Goal: Task Accomplishment & Management: Manage account settings

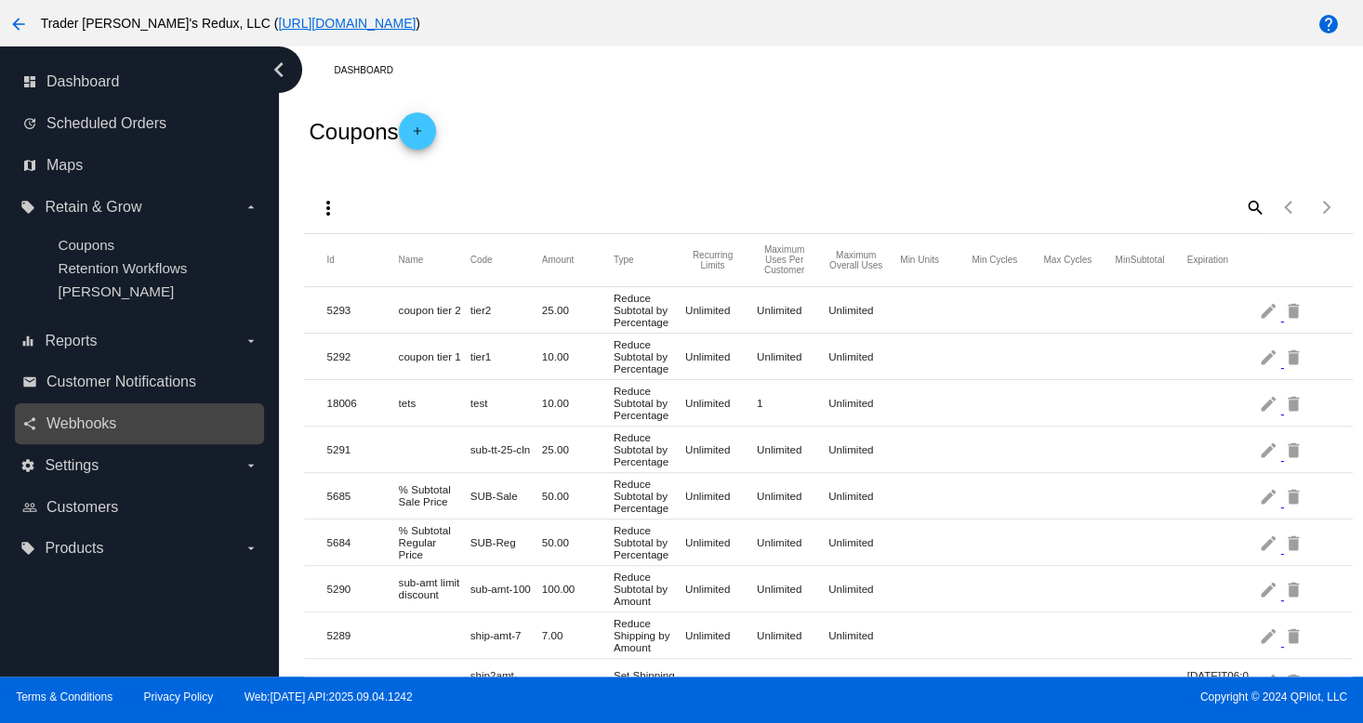
click at [79, 406] on div "share Webhooks" at bounding box center [139, 425] width 249 height 42
drag, startPoint x: 80, startPoint y: 406, endPoint x: 81, endPoint y: 431, distance: 25.1
click at [81, 417] on div "share Webhooks" at bounding box center [139, 425] width 249 height 42
click at [81, 432] on span "Webhooks" at bounding box center [81, 424] width 70 height 17
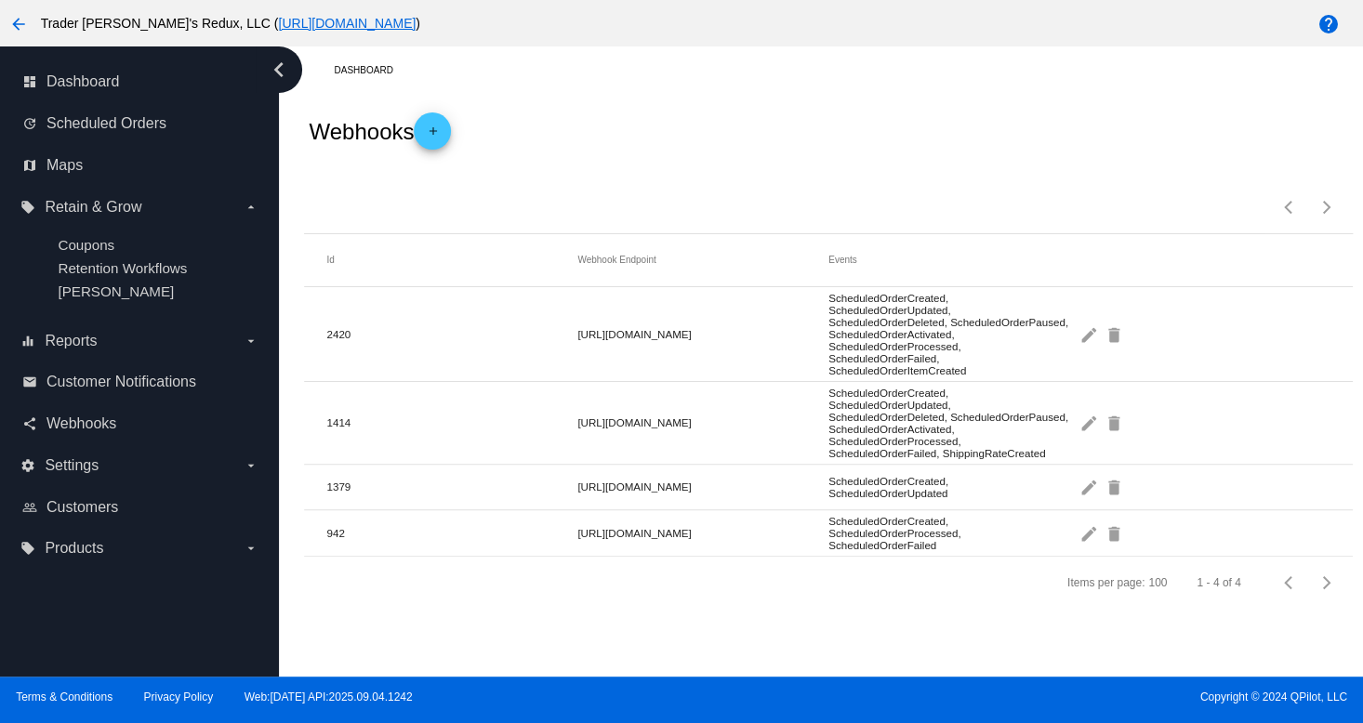
click at [661, 192] on div "Items per page: 100 1 - 4 of 4" at bounding box center [828, 200] width 1048 height 65
click at [1103, 345] on mat-cell "edit delete" at bounding box center [1205, 334] width 251 height 38
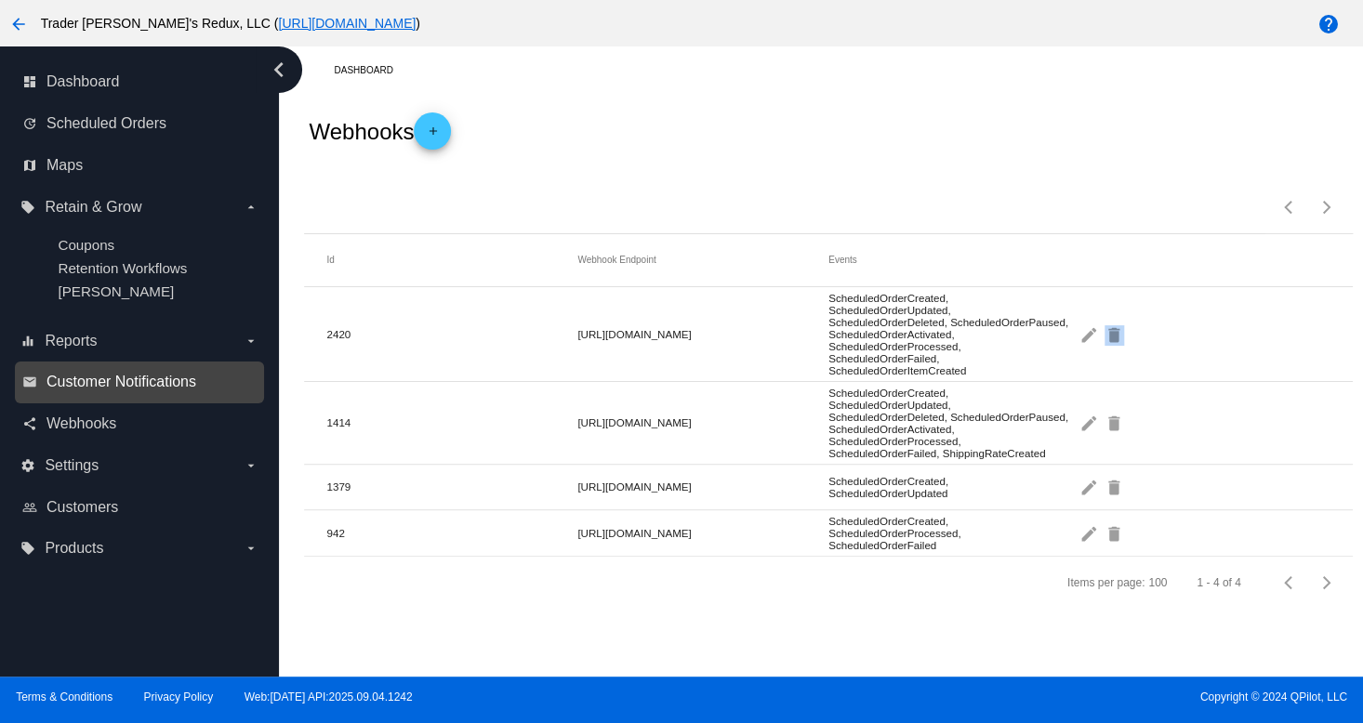
click at [132, 391] on span "Customer Notifications" at bounding box center [121, 382] width 150 height 17
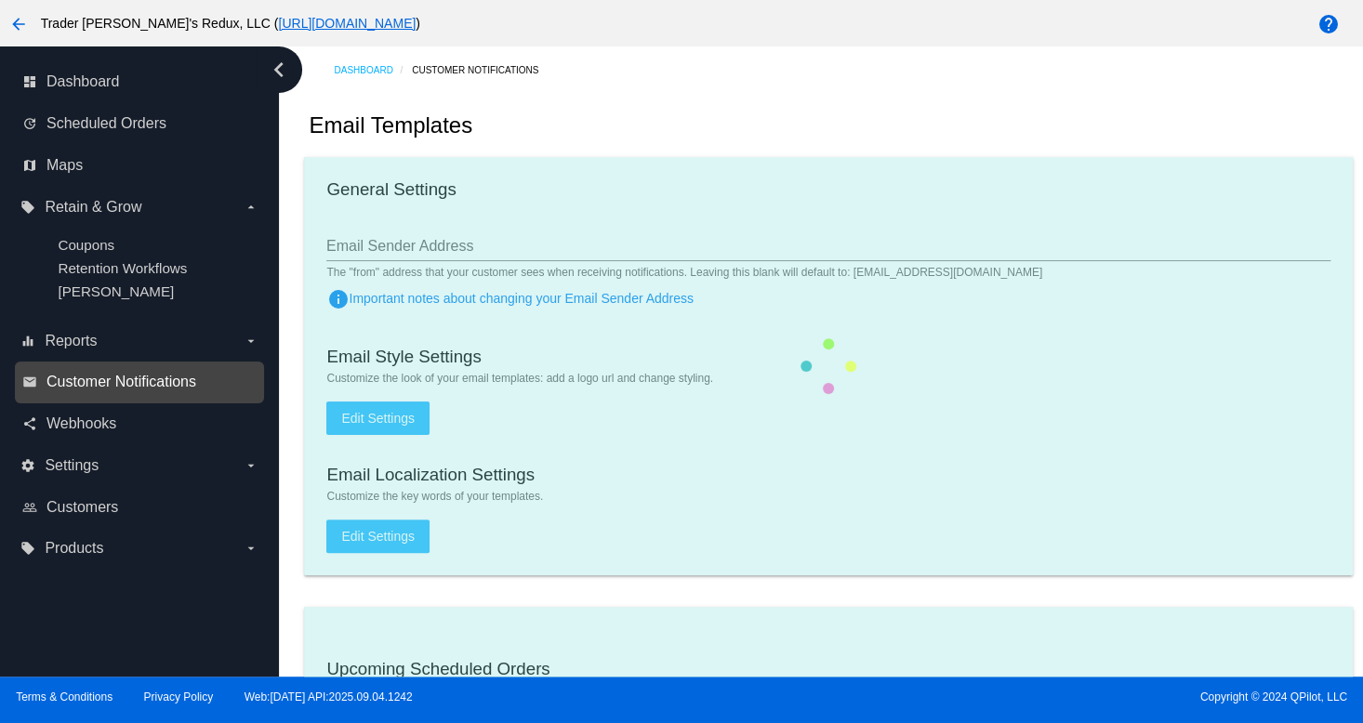
checkbox input "true"
type input "1"
checkbox input "true"
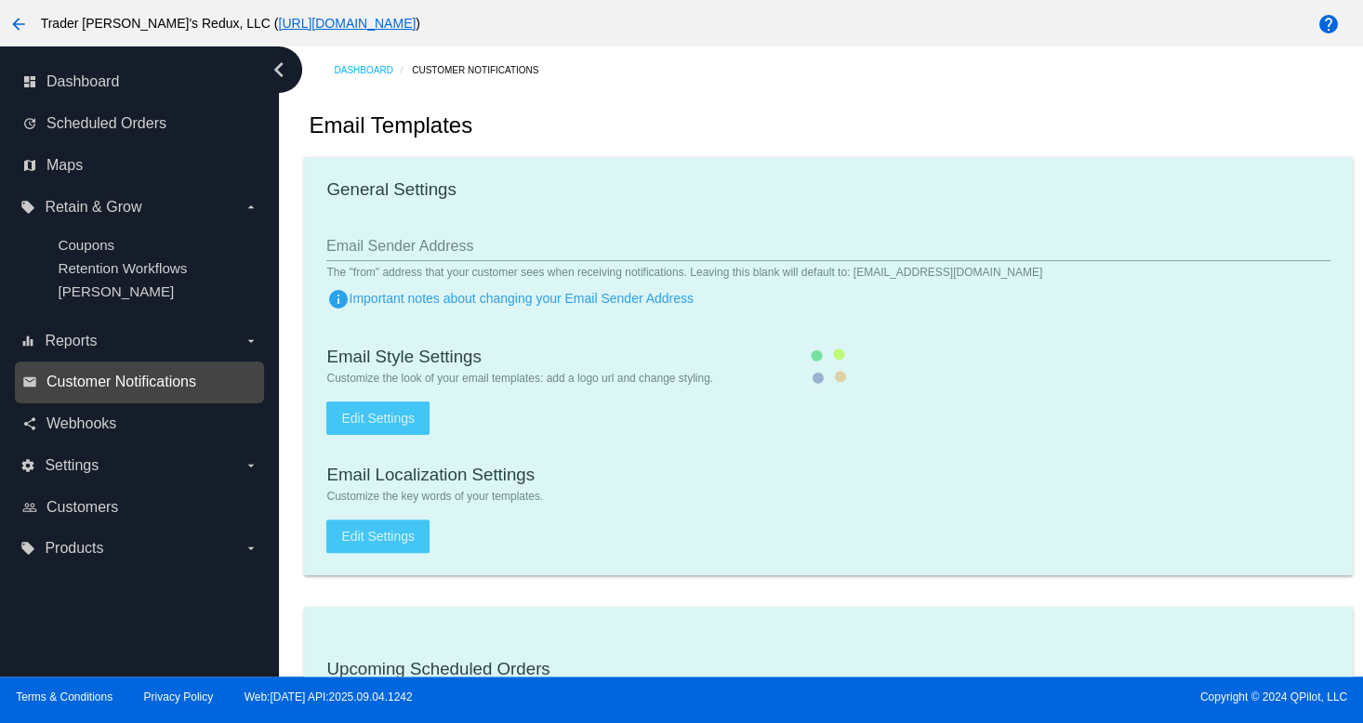
checkbox input "true"
type input "[EMAIL_ADDRESS][DOMAIN_NAME]"
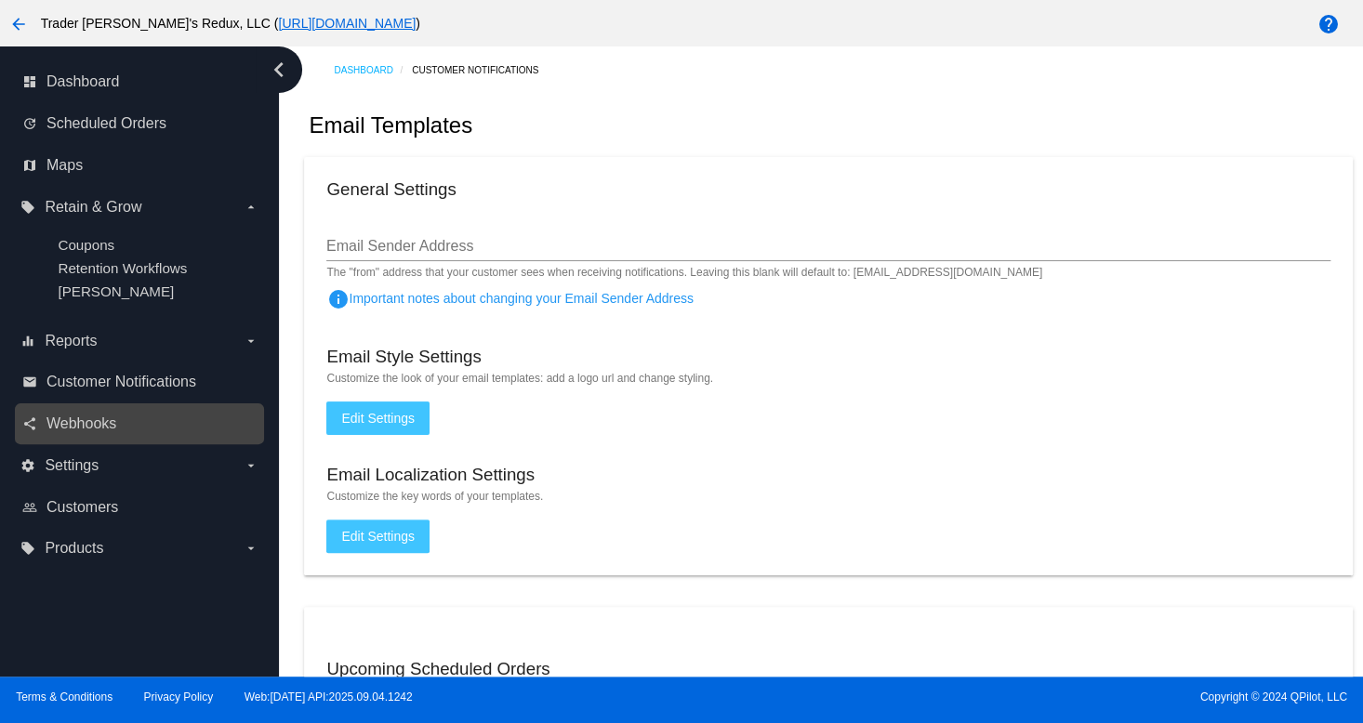
click at [126, 430] on link "share Webhooks" at bounding box center [140, 424] width 236 height 30
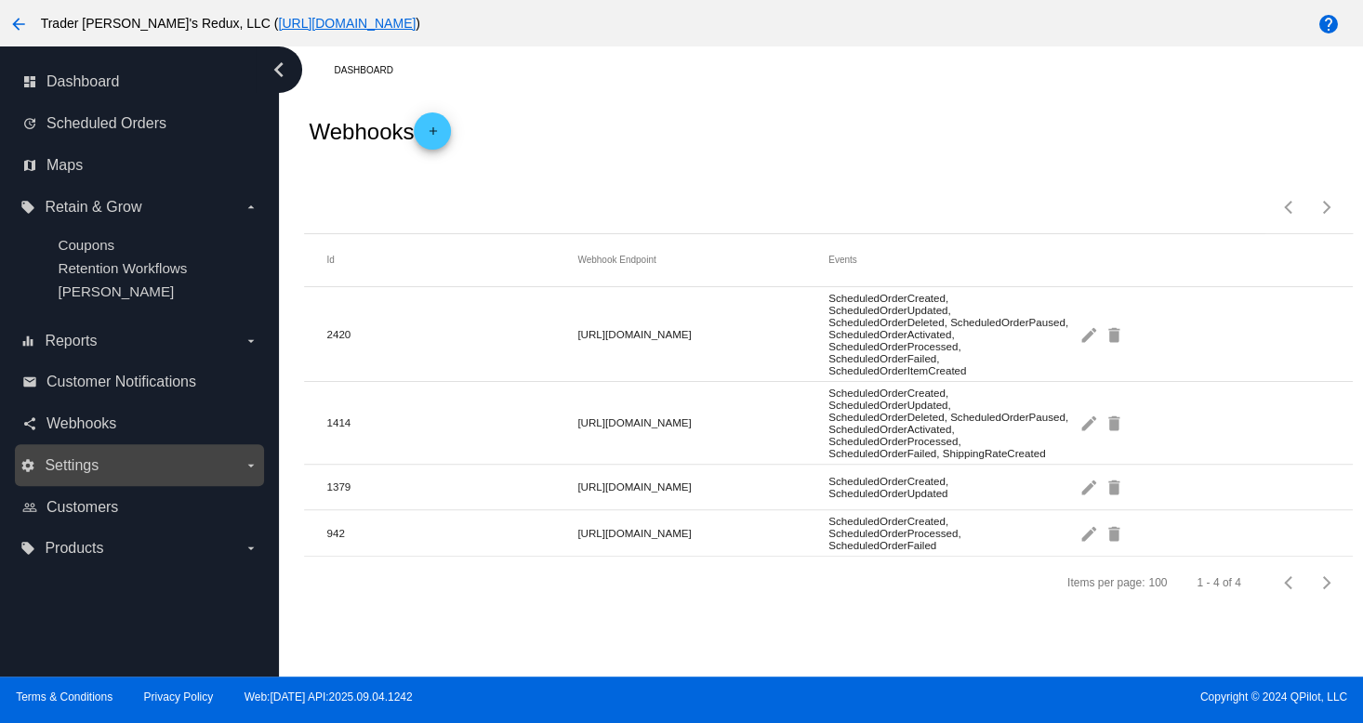
click at [110, 447] on div "settings Settings arrow_drop_down" at bounding box center [139, 466] width 249 height 42
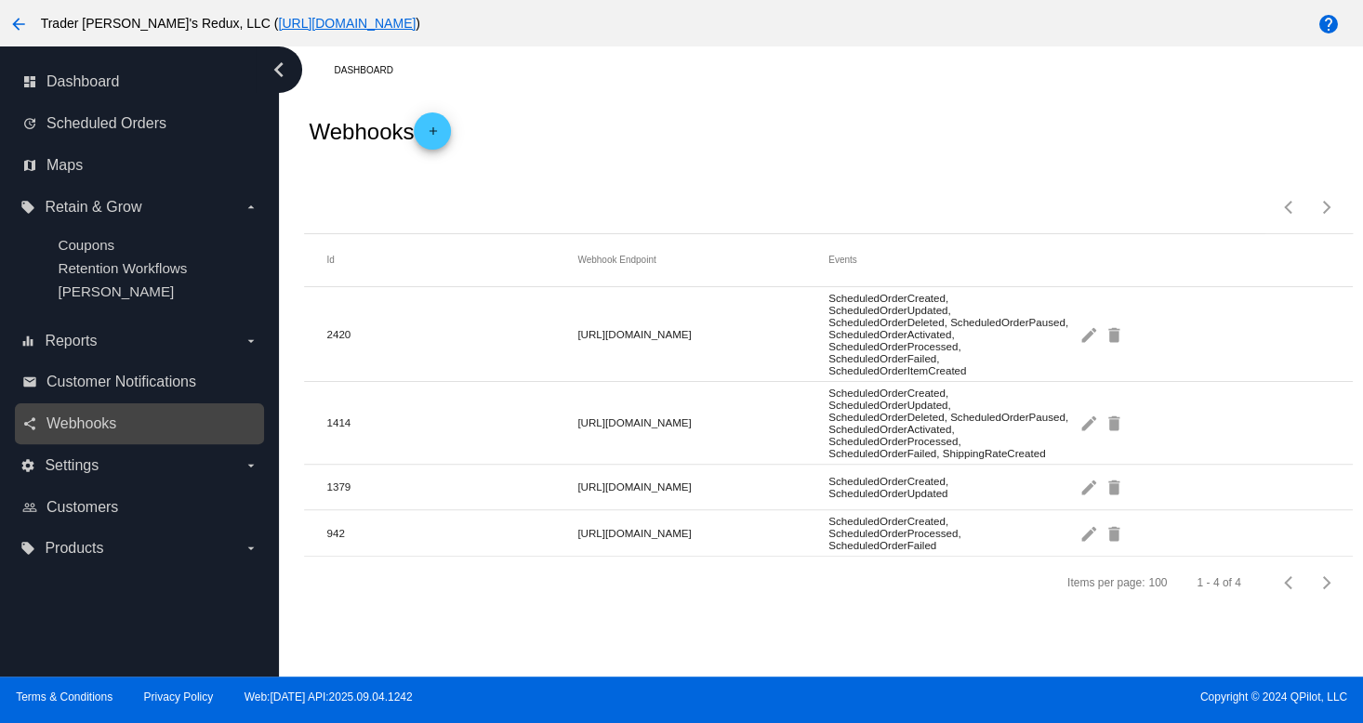
click at [98, 412] on link "share Webhooks" at bounding box center [140, 424] width 236 height 30
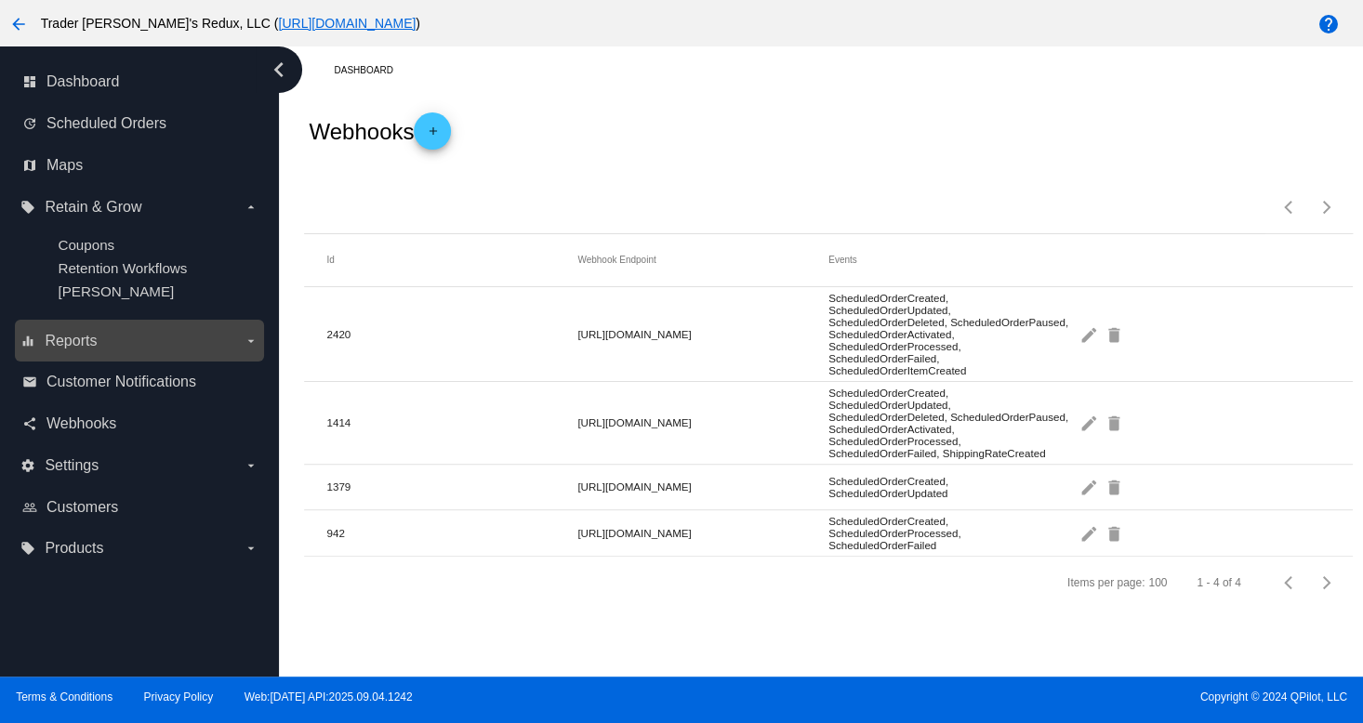
click at [122, 362] on div "equalizer Reports arrow_drop_down" at bounding box center [139, 341] width 249 height 42
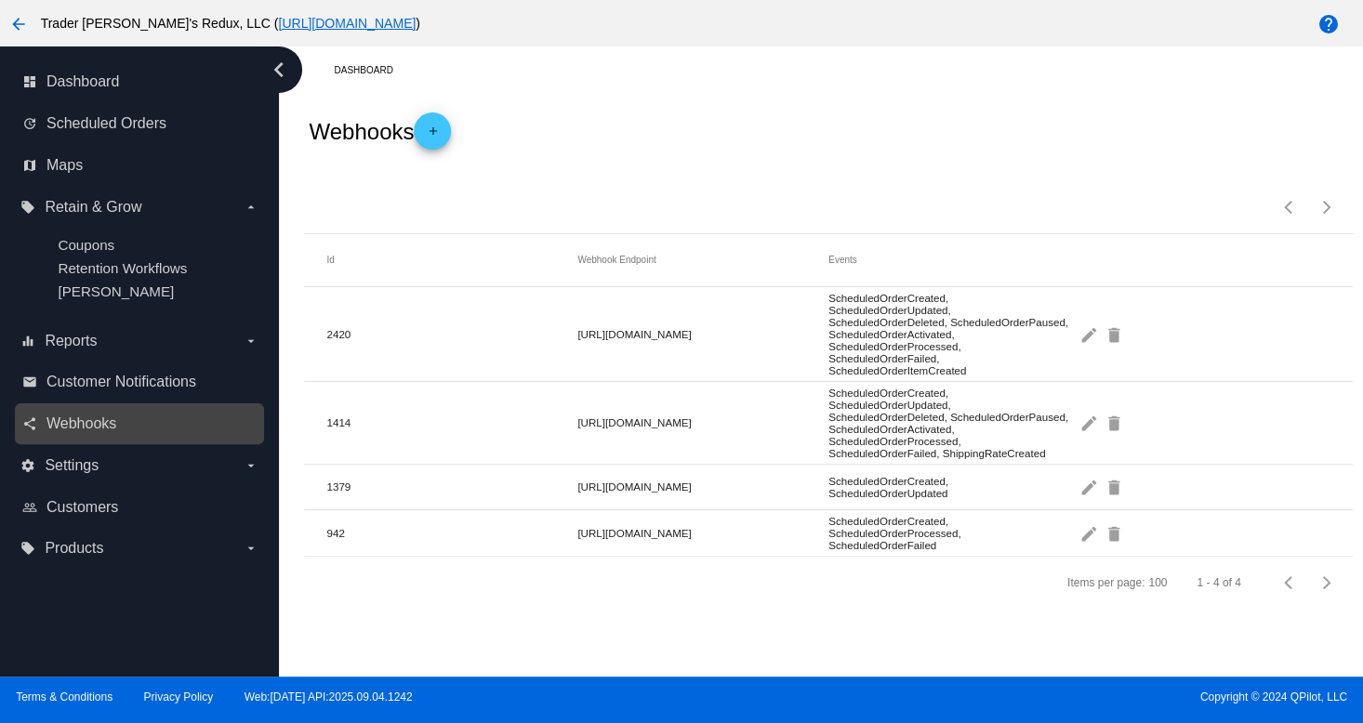
click at [113, 414] on link "share Webhooks" at bounding box center [140, 424] width 236 height 30
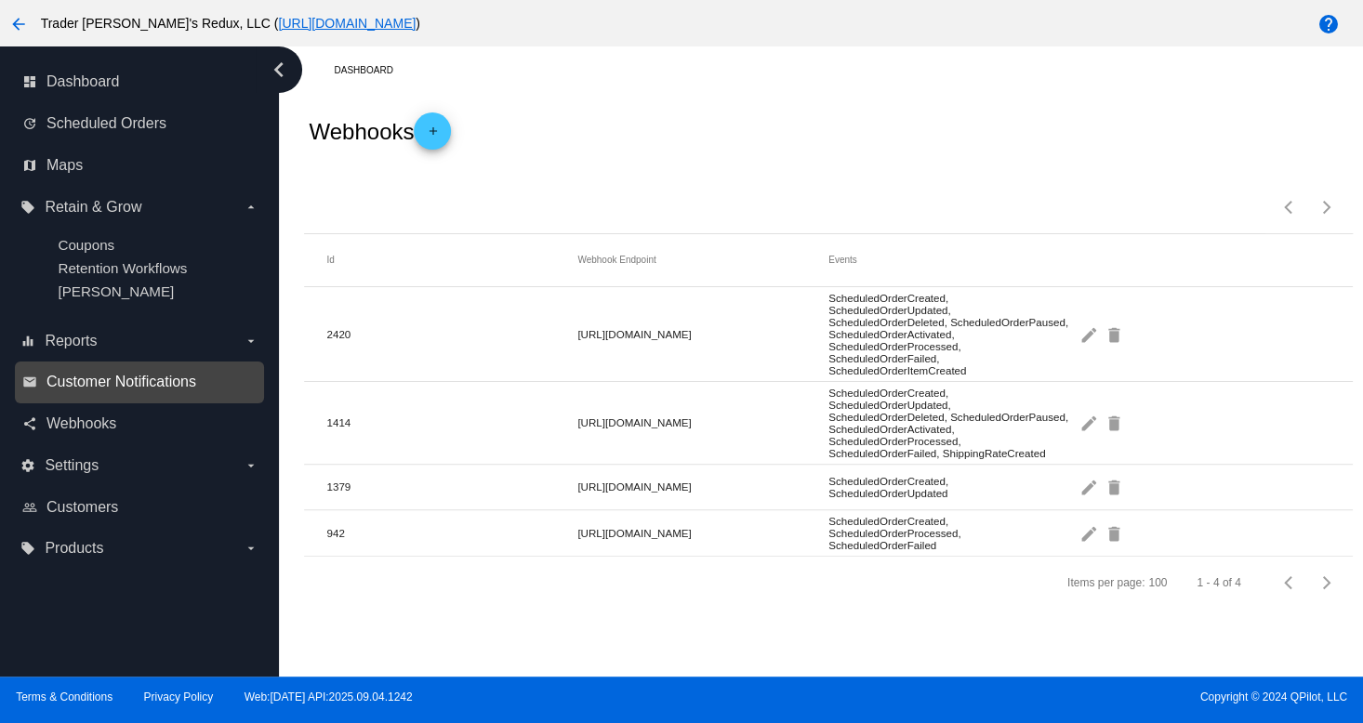
click at [122, 378] on span "Customer Notifications" at bounding box center [121, 382] width 150 height 17
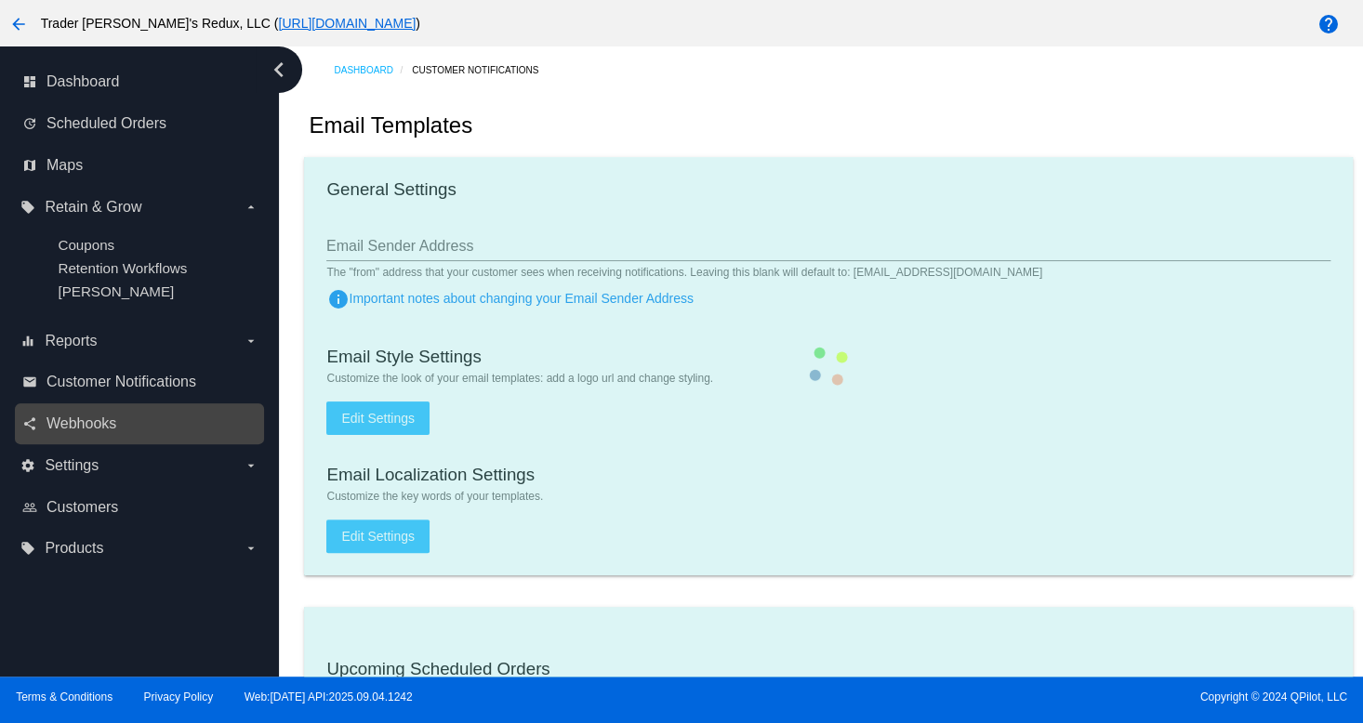
checkbox input "true"
type input "1"
checkbox input "true"
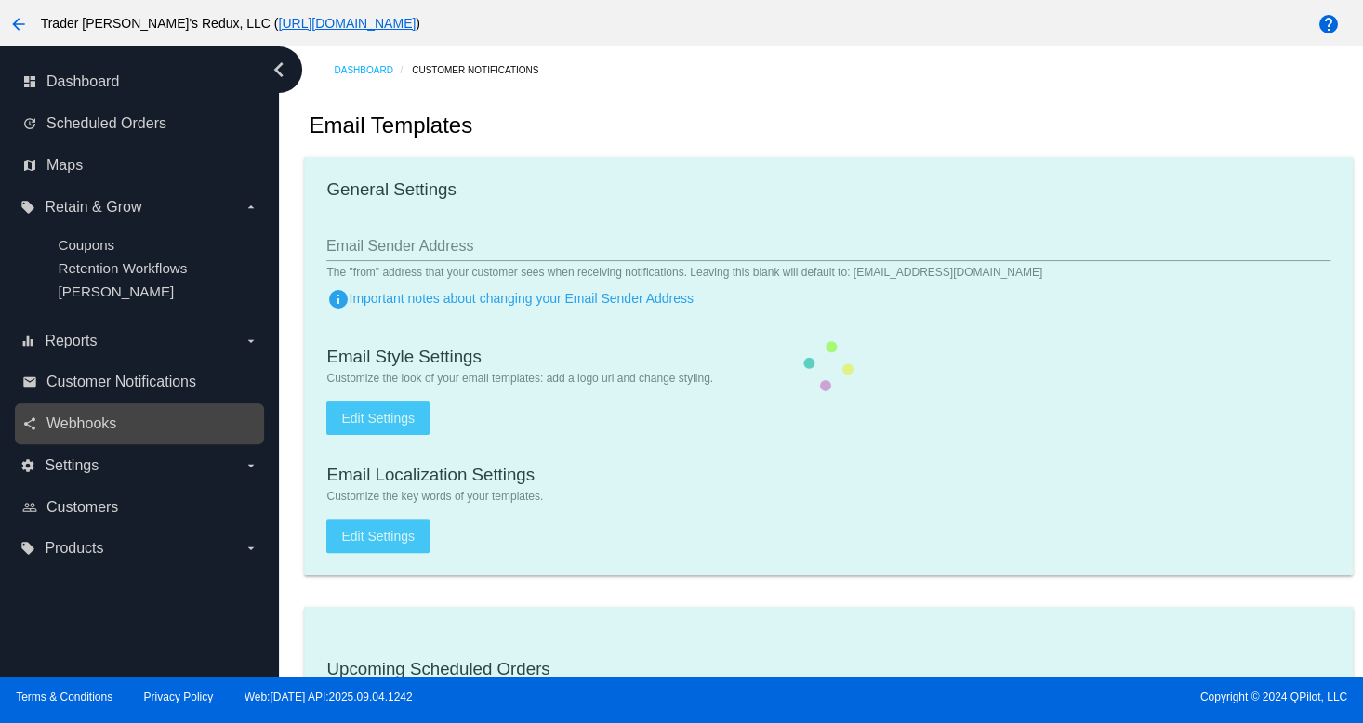
checkbox input "true"
type input "[EMAIL_ADDRESS][DOMAIN_NAME]"
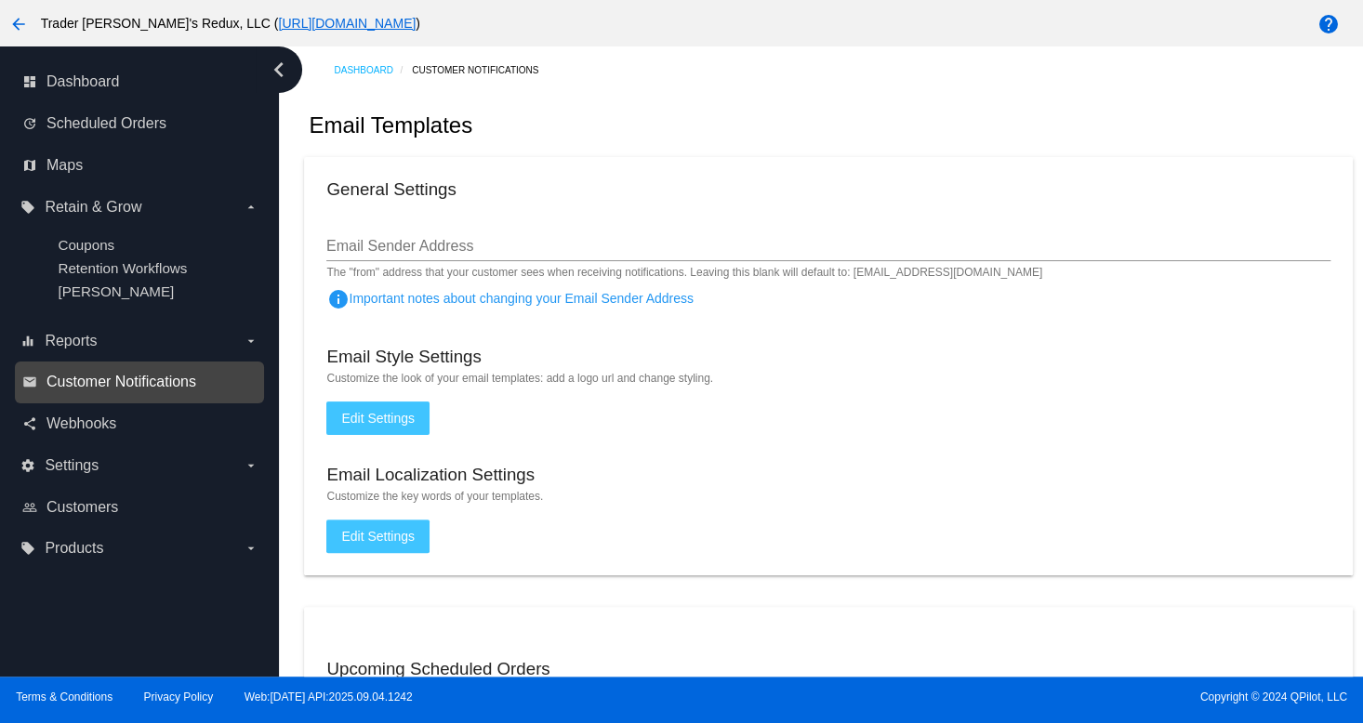
click at [128, 391] on span "Customer Notifications" at bounding box center [121, 382] width 150 height 17
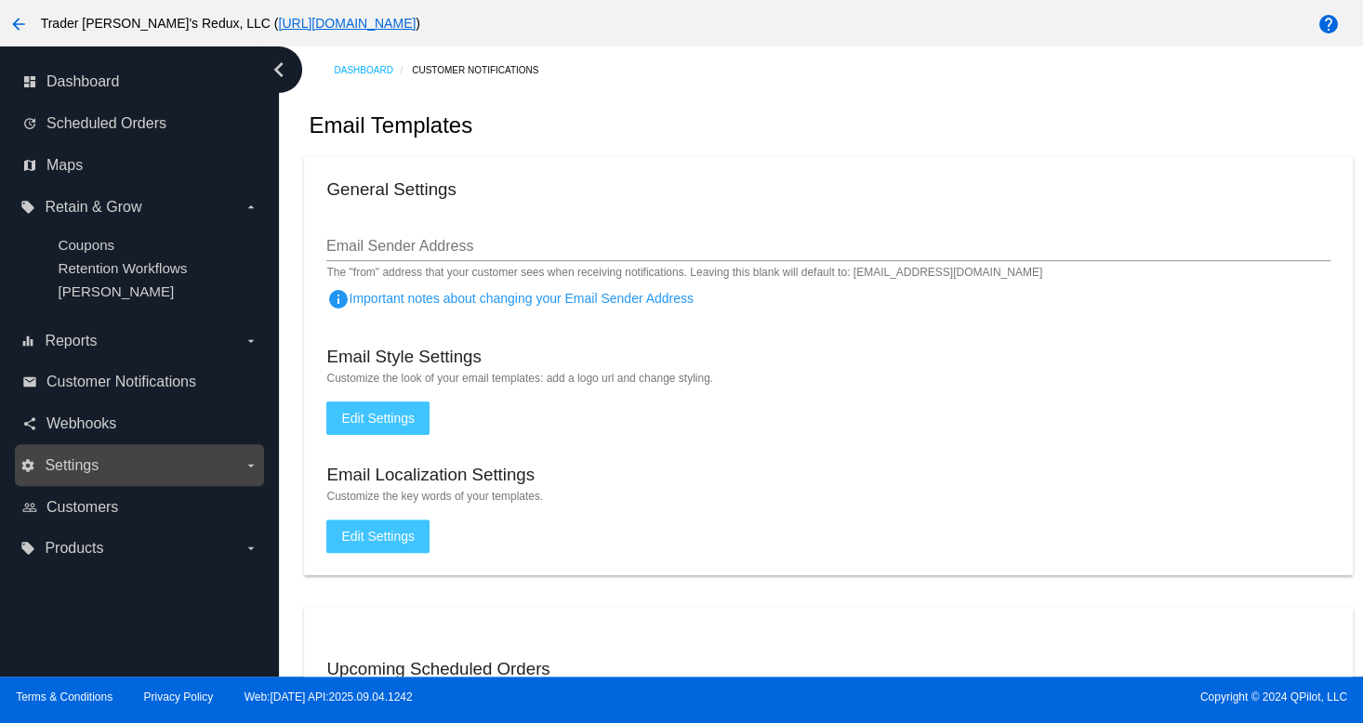
click at [96, 448] on div "settings Settings arrow_drop_down" at bounding box center [139, 466] width 249 height 42
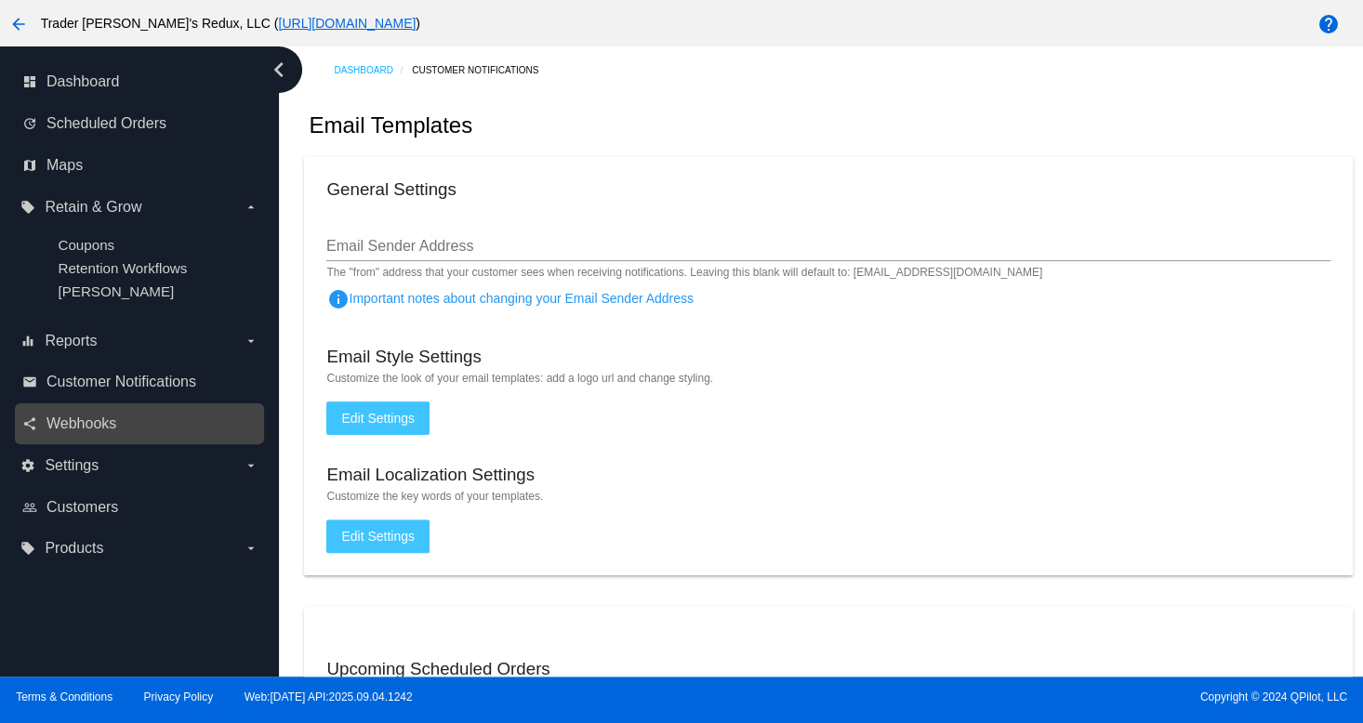
click at [94, 406] on div "share Webhooks" at bounding box center [139, 425] width 249 height 42
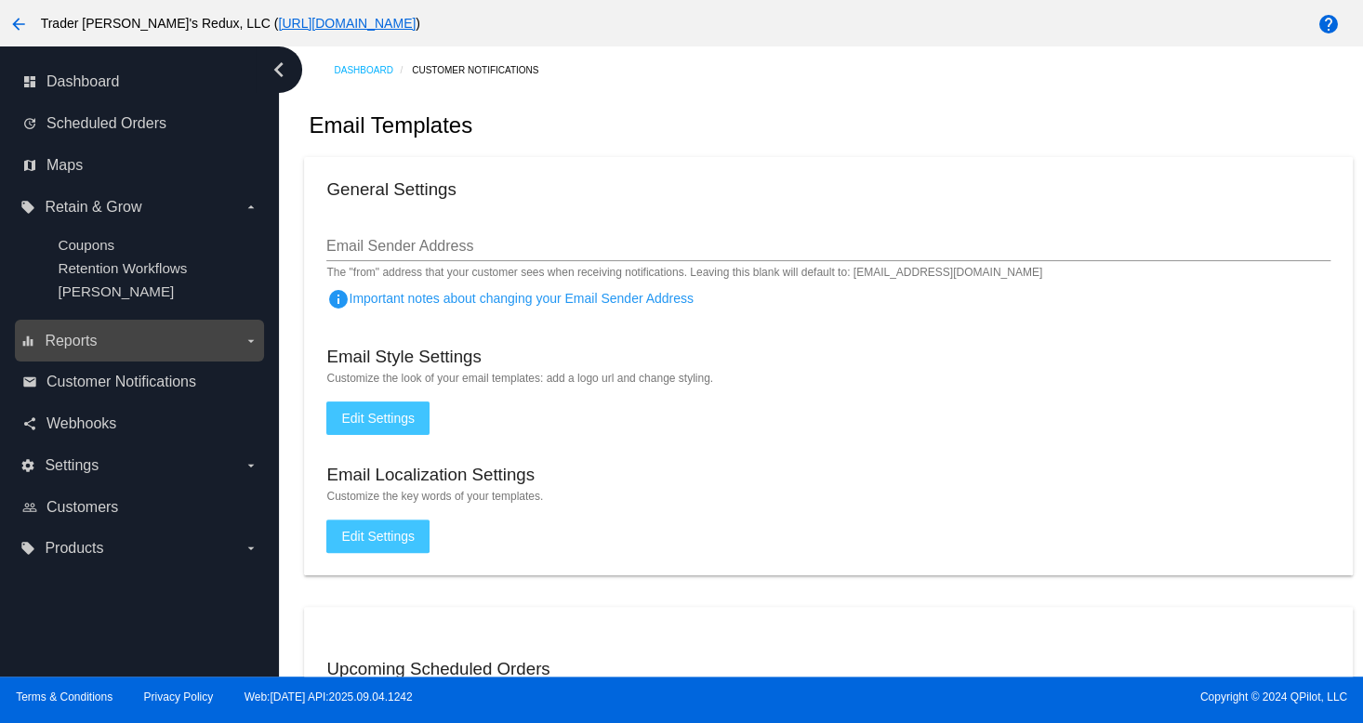
click at [144, 354] on div "equalizer Reports arrow_drop_down" at bounding box center [139, 341] width 249 height 42
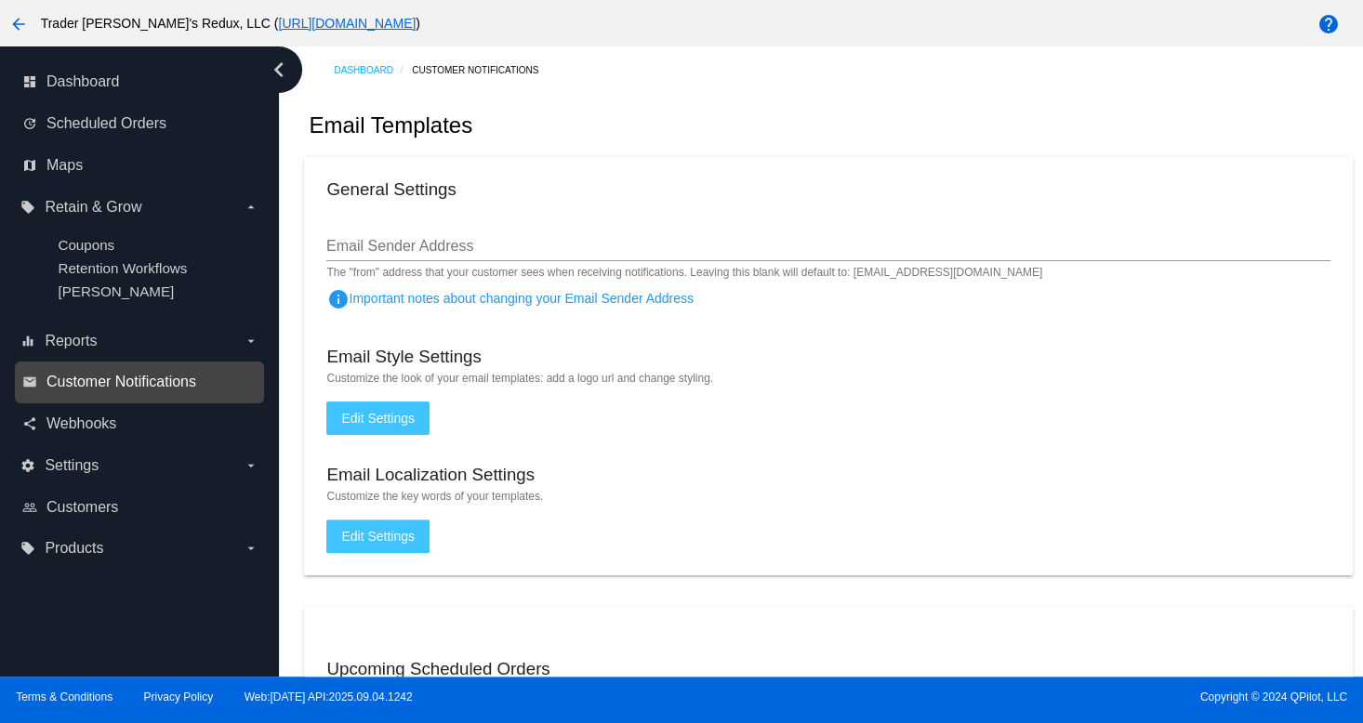
click at [135, 387] on span "Customer Notifications" at bounding box center [121, 382] width 150 height 17
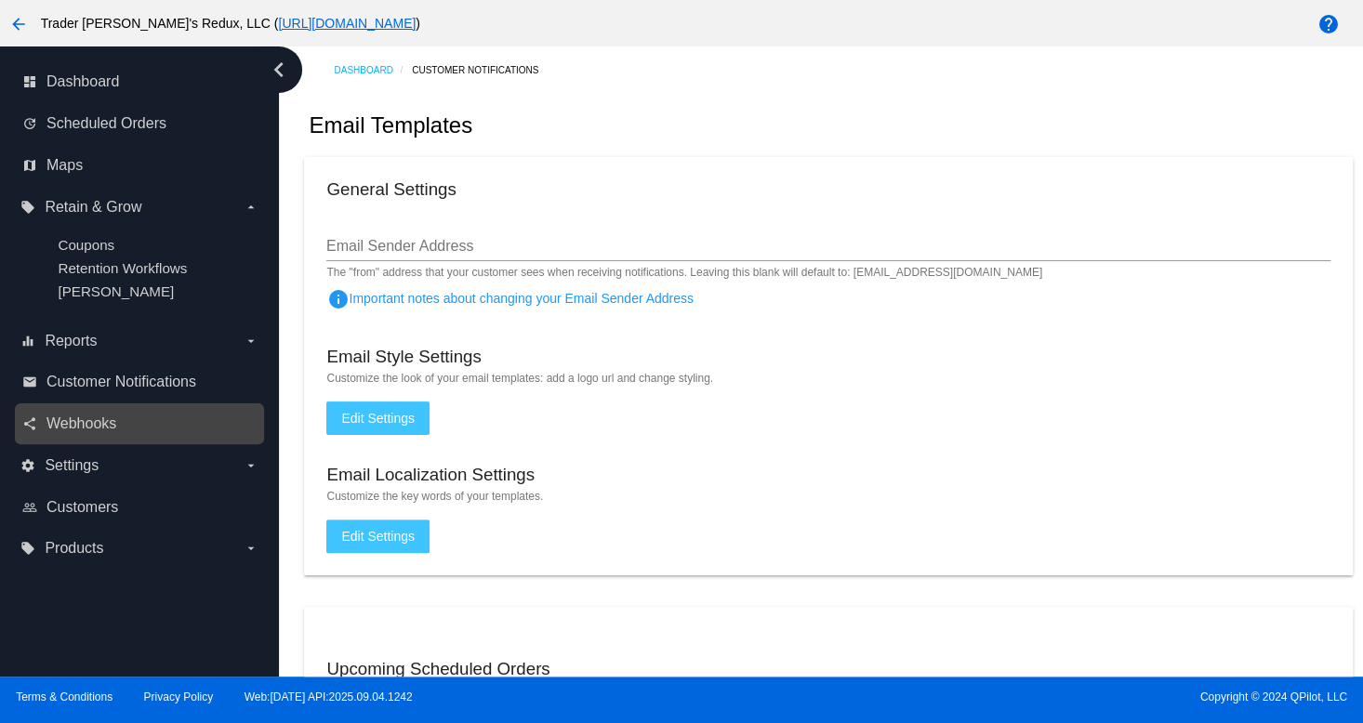
click at [93, 406] on nav "dashboard Dashboard update Scheduled Orders map Maps local_offer Retain & Grow …" at bounding box center [139, 315] width 279 height 538
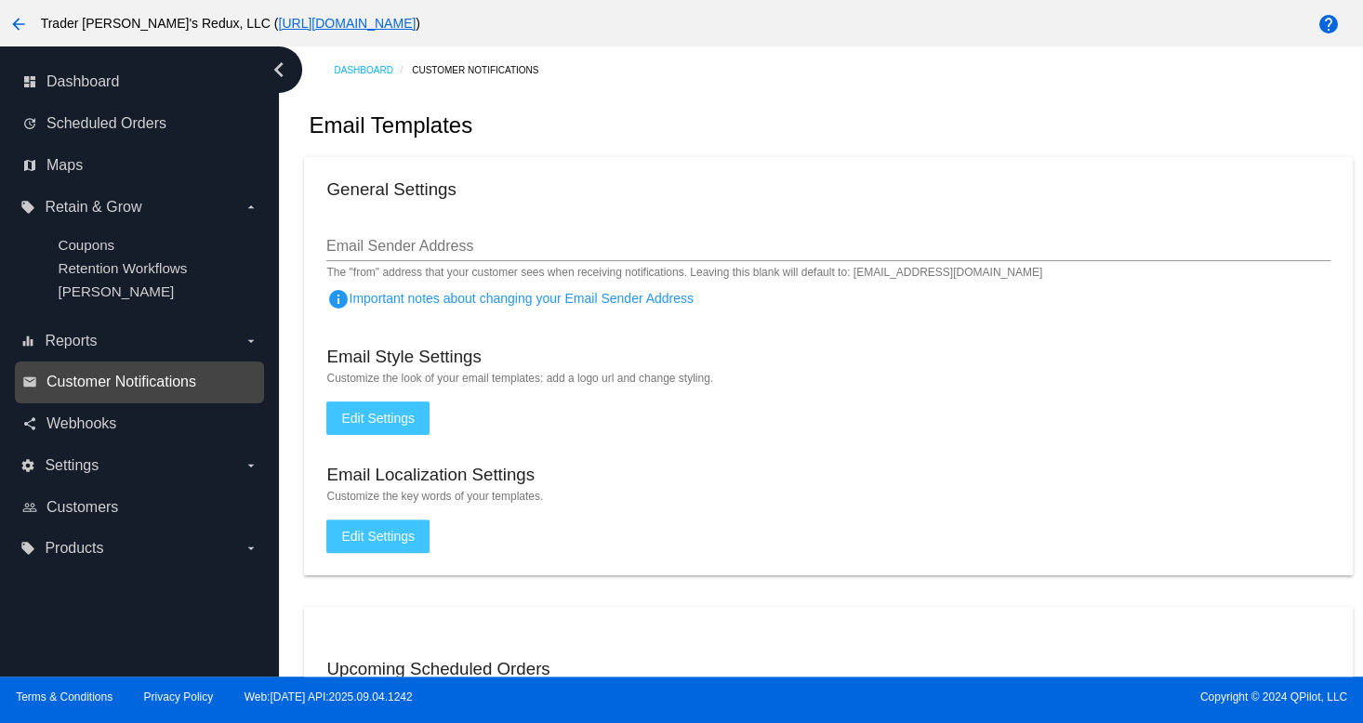
drag, startPoint x: 111, startPoint y: 400, endPoint x: 150, endPoint y: 387, distance: 41.2
click at [112, 401] on div "email Customer Notifications" at bounding box center [139, 383] width 249 height 42
click at [991, 297] on mat-card "General Settings Email Sender Address The "from" address that your customer see…" at bounding box center [828, 366] width 1048 height 418
click at [1138, 207] on mat-card "General Settings Email Sender Address The "from" address that your customer see…" at bounding box center [828, 366] width 1048 height 418
drag, startPoint x: 1151, startPoint y: 230, endPoint x: 1106, endPoint y: 220, distance: 46.5
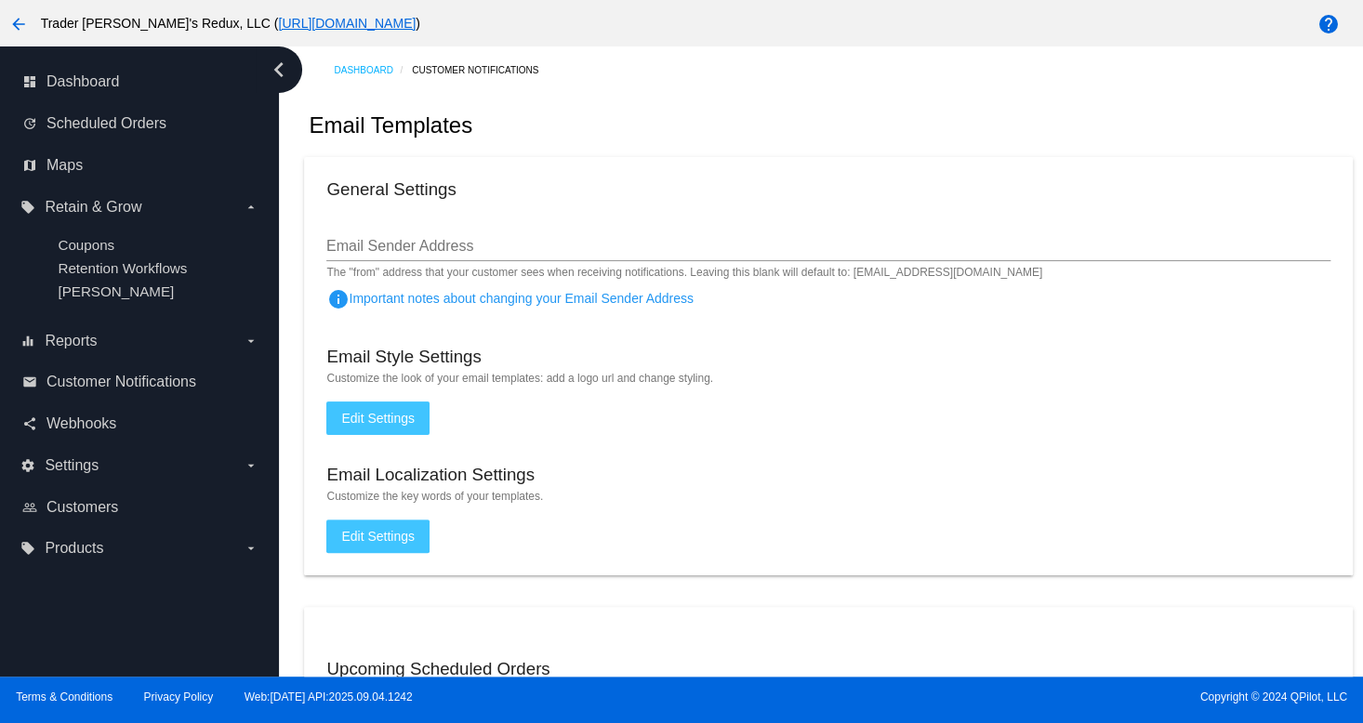
click at [1123, 226] on div "Email Sender Address" at bounding box center [827, 240] width 1003 height 42
drag, startPoint x: 829, startPoint y: 198, endPoint x: 818, endPoint y: 177, distance: 23.7
click at [818, 185] on div "General Settings" at bounding box center [827, 191] width 1003 height 25
click at [126, 351] on label "equalizer Reports arrow_drop_down" at bounding box center [138, 341] width 237 height 30
click at [0, 0] on input "equalizer Reports arrow_drop_down" at bounding box center [0, 0] width 0 height 0
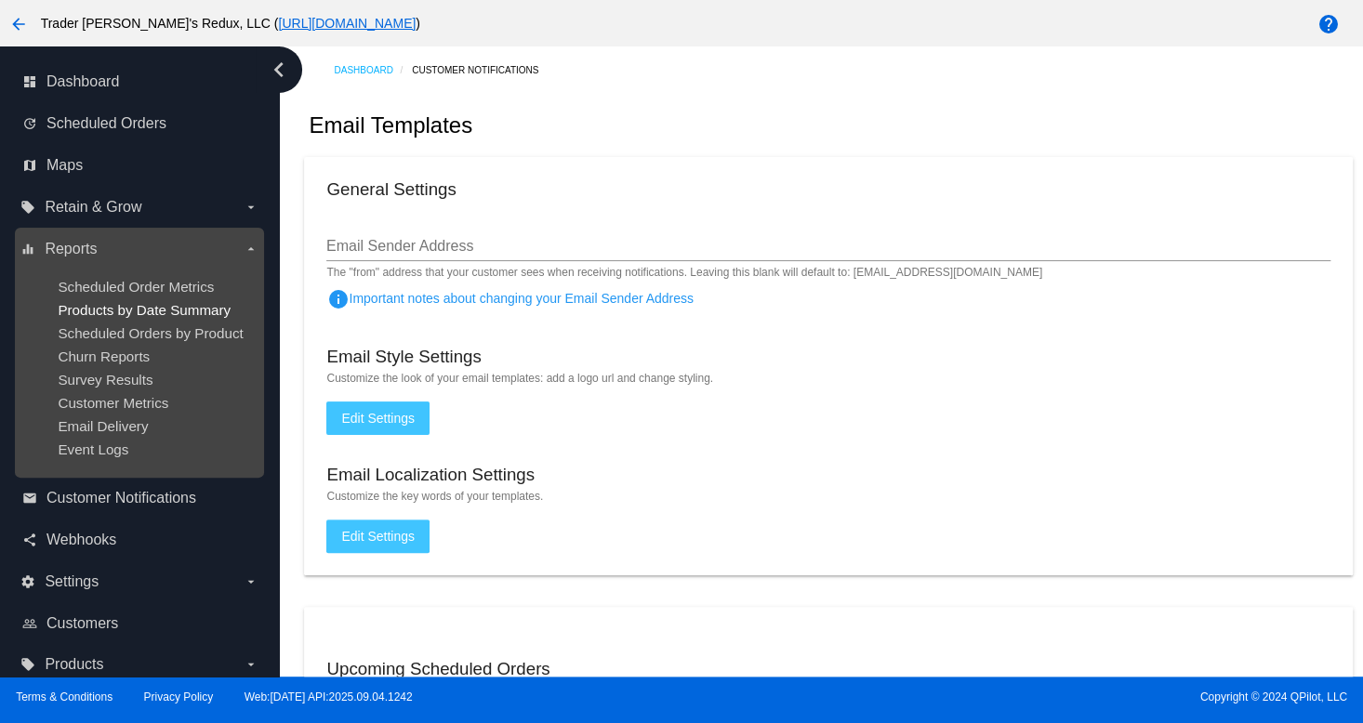
click at [108, 311] on span "Products by Date Summary" at bounding box center [144, 310] width 173 height 16
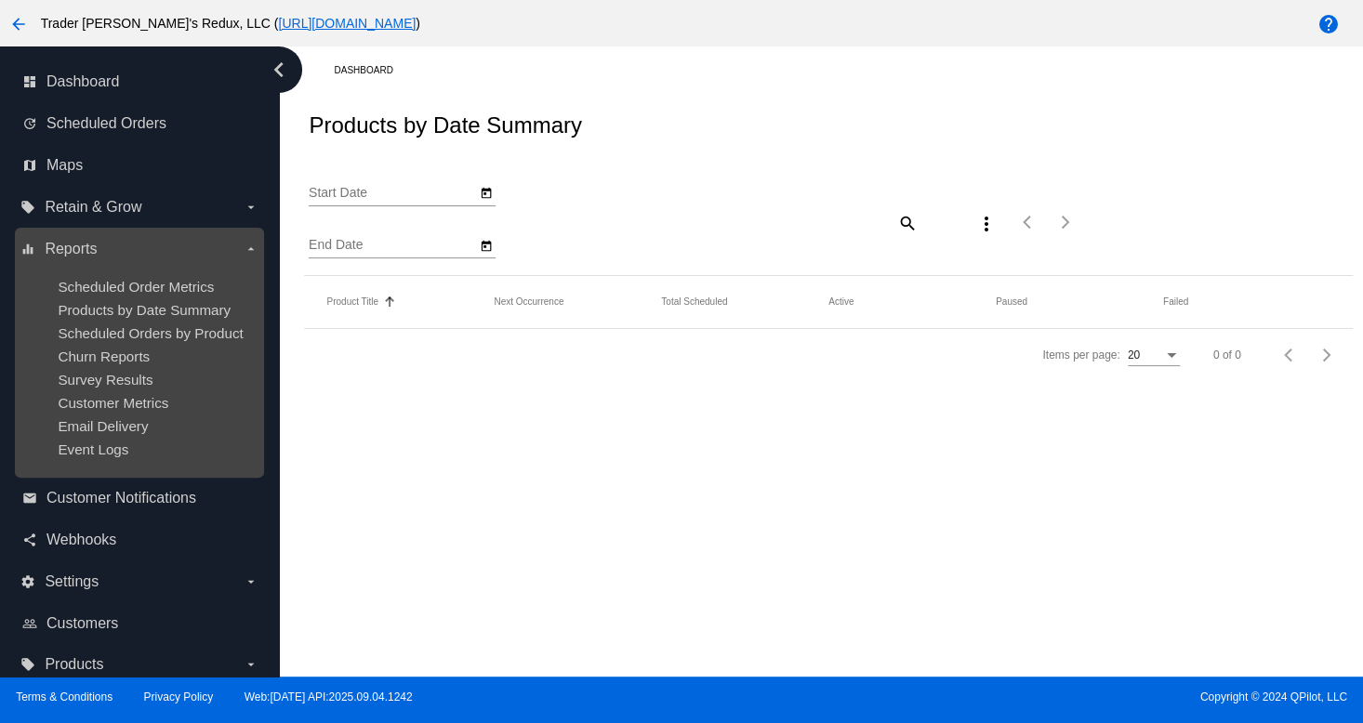
click at [117, 235] on label "equalizer Reports arrow_drop_down" at bounding box center [138, 249] width 237 height 30
click at [0, 0] on input "equalizer Reports arrow_drop_down" at bounding box center [0, 0] width 0 height 0
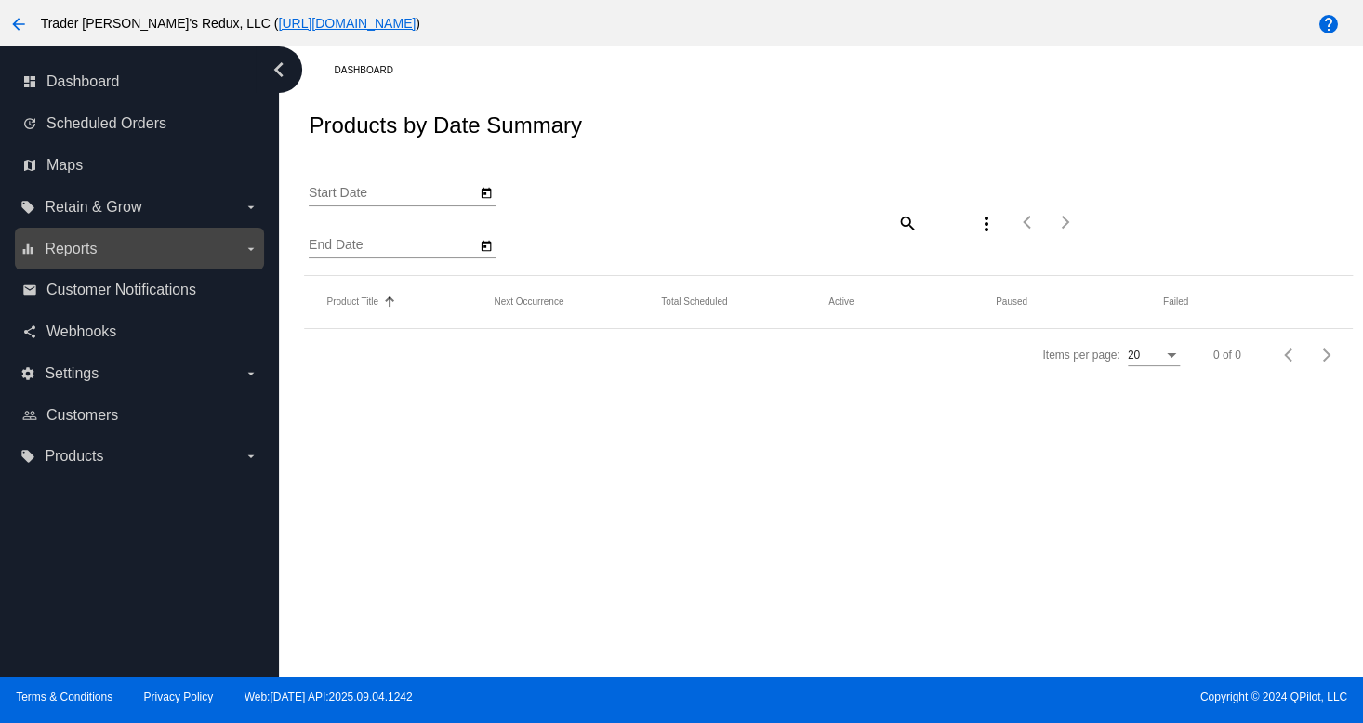
type input "[DATE]"
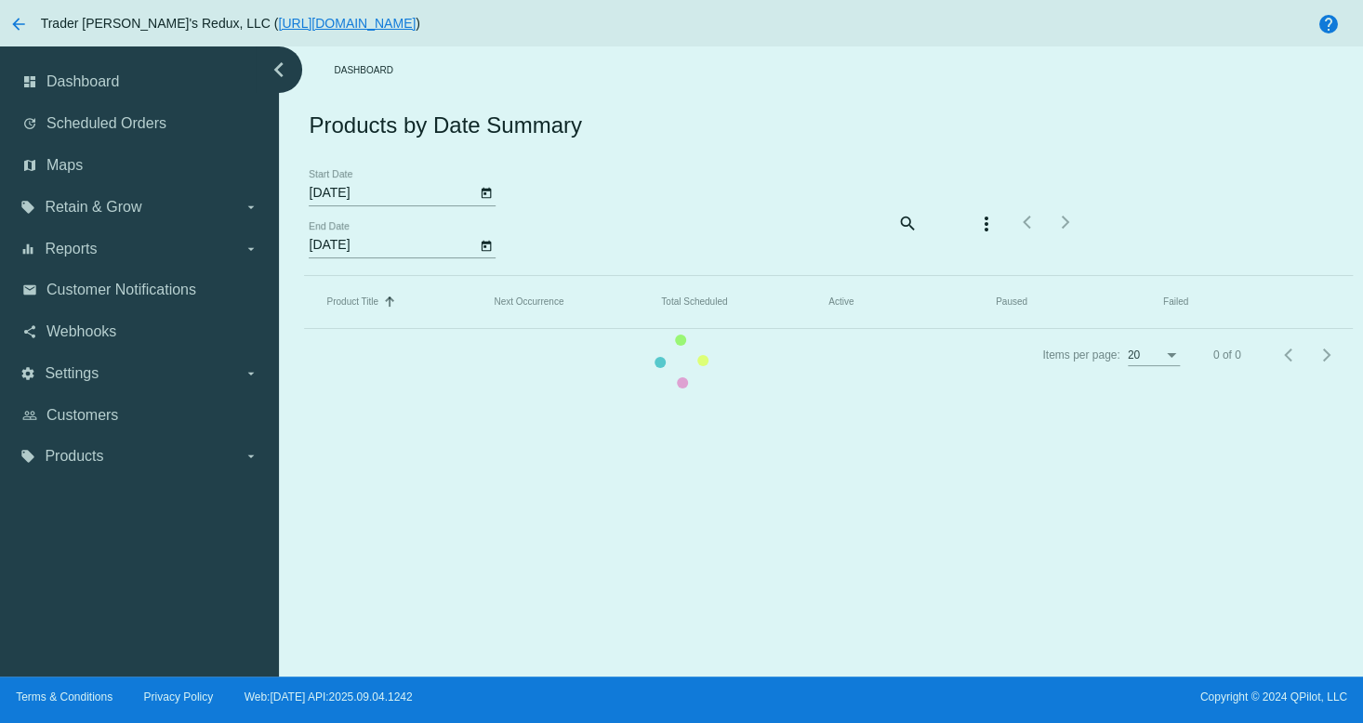
click at [304, 276] on mat-table "Product Title Sorted by Title ascending Next Occurrence Total Scheduled Active …" at bounding box center [828, 302] width 1048 height 53
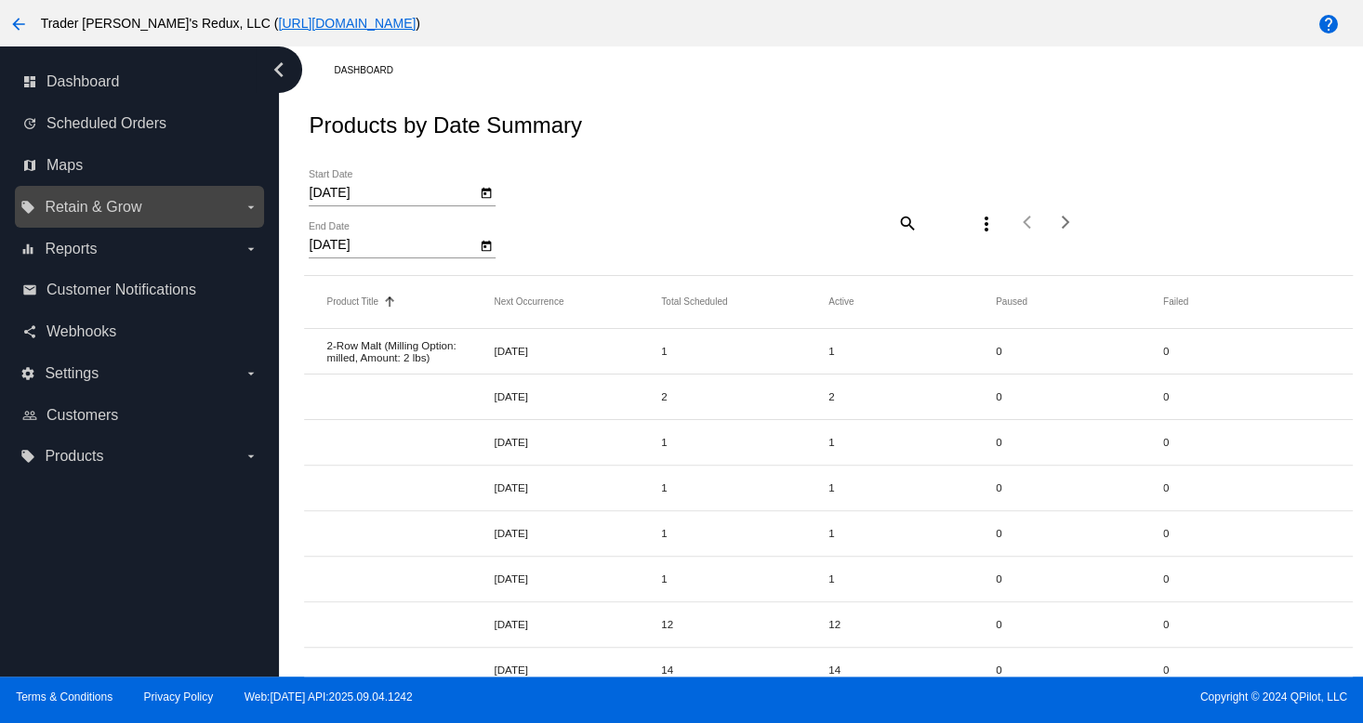
click at [151, 207] on label "local_offer Retain & Grow arrow_drop_down" at bounding box center [138, 207] width 237 height 30
click at [0, 0] on input "local_offer Retain & Grow arrow_drop_down" at bounding box center [0, 0] width 0 height 0
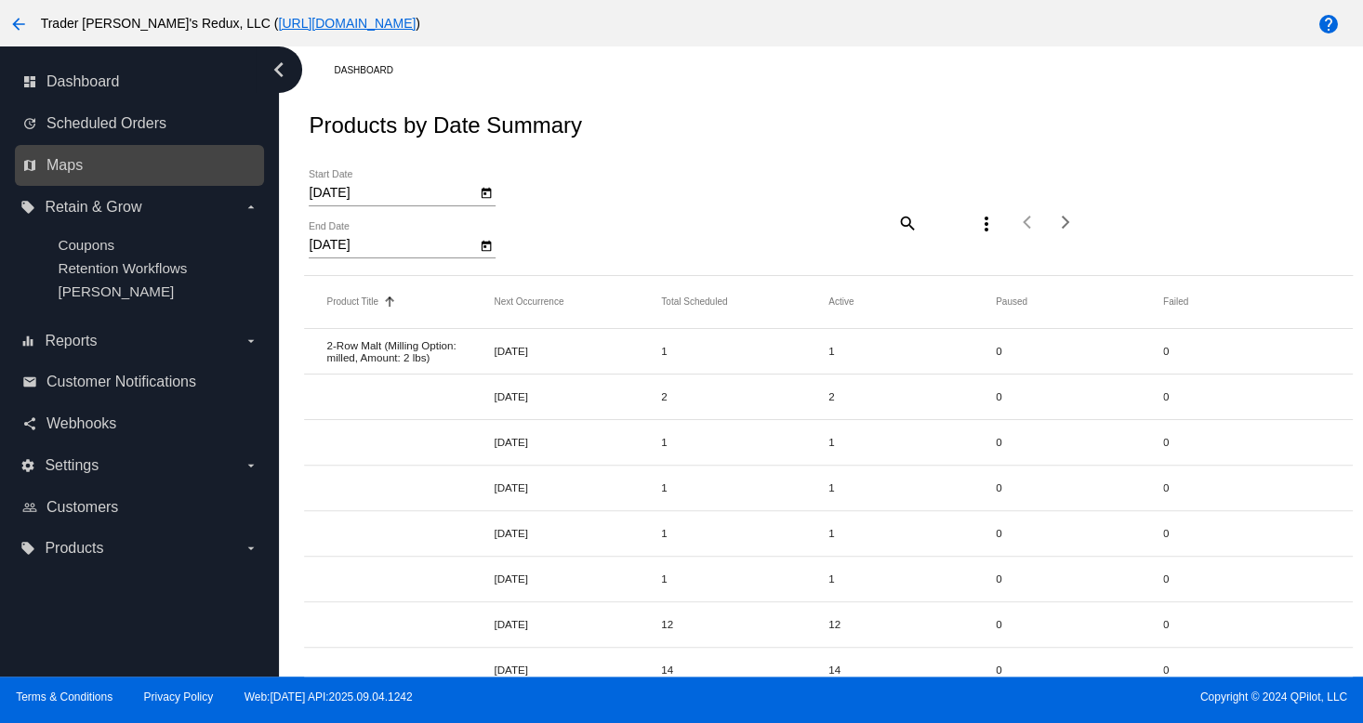
click at [110, 153] on link "map Maps" at bounding box center [140, 166] width 236 height 30
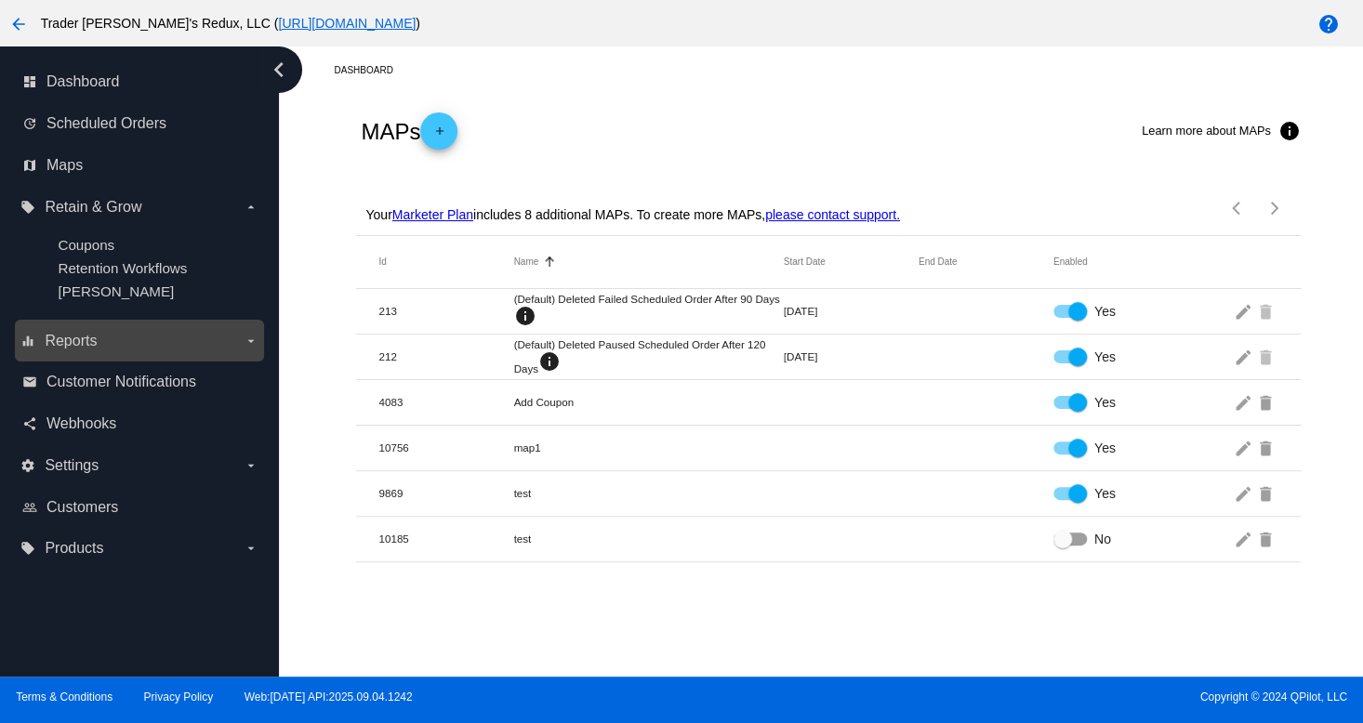
drag, startPoint x: 190, startPoint y: 268, endPoint x: 94, endPoint y: 323, distance: 110.4
click at [179, 272] on div "Retention Workflows" at bounding box center [154, 268] width 192 height 16
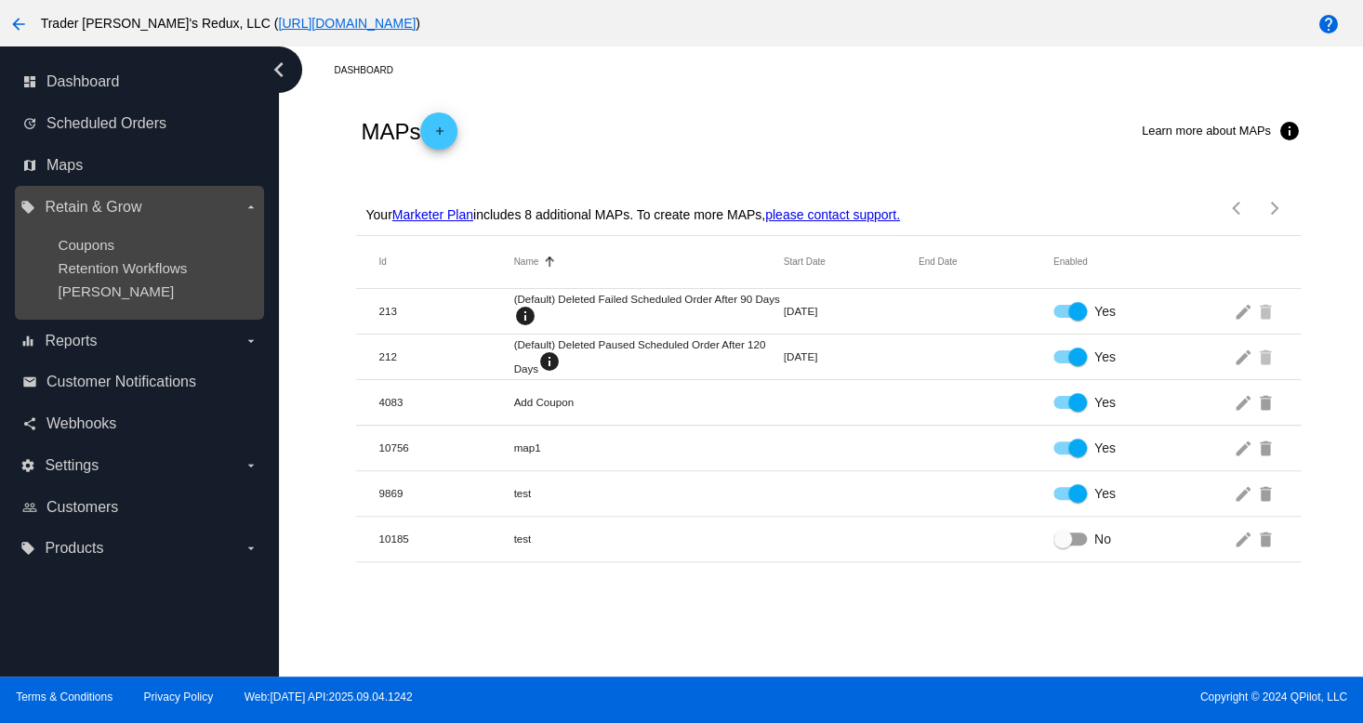
click at [74, 284] on ul "Coupons Retention Workflows [PERSON_NAME]" at bounding box center [138, 268] width 237 height 92
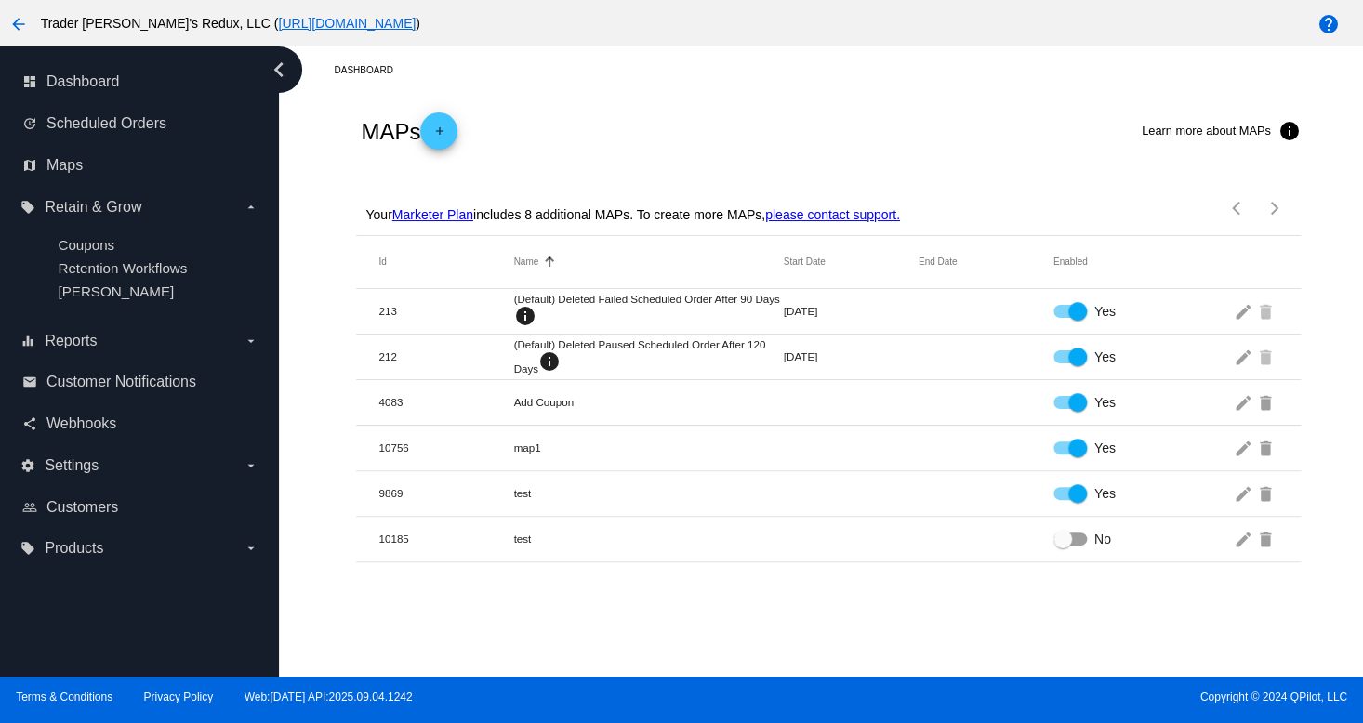
drag, startPoint x: 394, startPoint y: 472, endPoint x: 430, endPoint y: 492, distance: 40.4
click at [412, 514] on mat-table "Id Name Sorted by Name ascending Start Date End Date Enabled 213 (Default) Dele…" at bounding box center [828, 399] width 944 height 326
click at [105, 363] on div "email Customer Notifications" at bounding box center [139, 383] width 249 height 42
click at [98, 425] on span "Webhooks" at bounding box center [81, 424] width 70 height 17
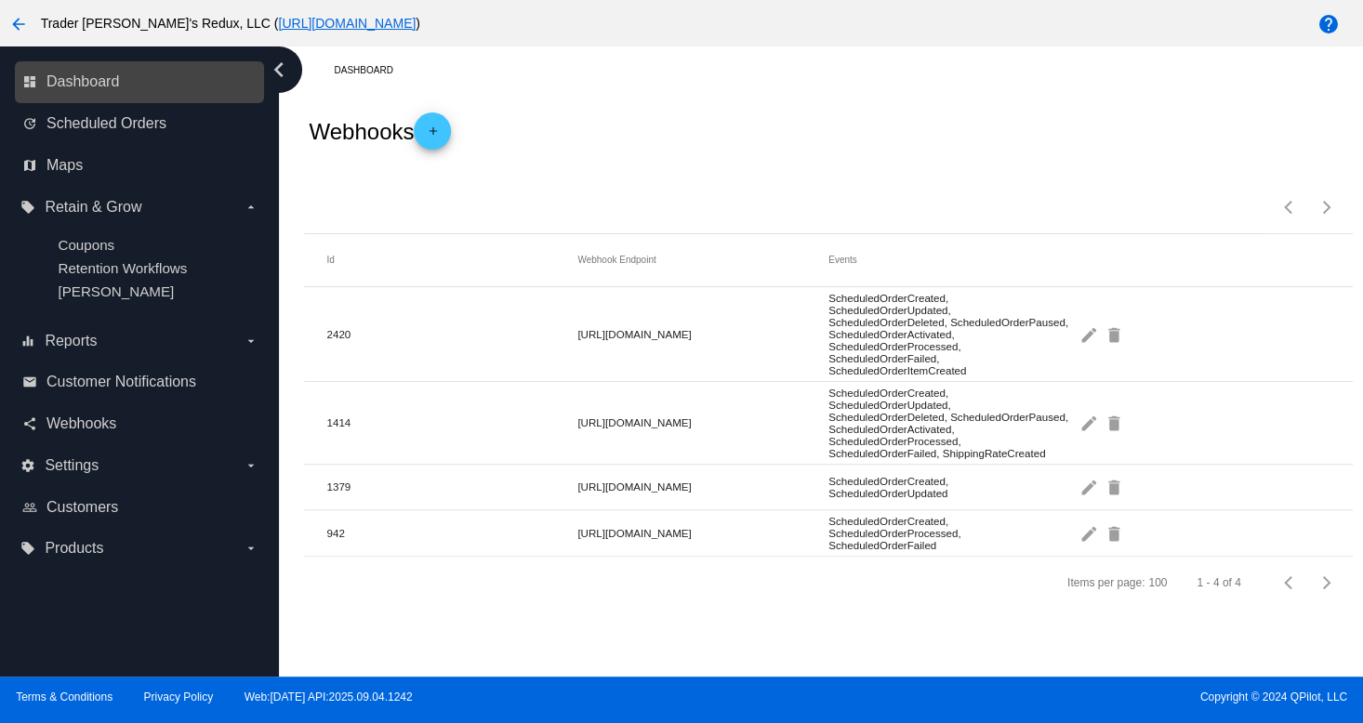
click at [153, 87] on link "dashboard Dashboard" at bounding box center [140, 82] width 236 height 30
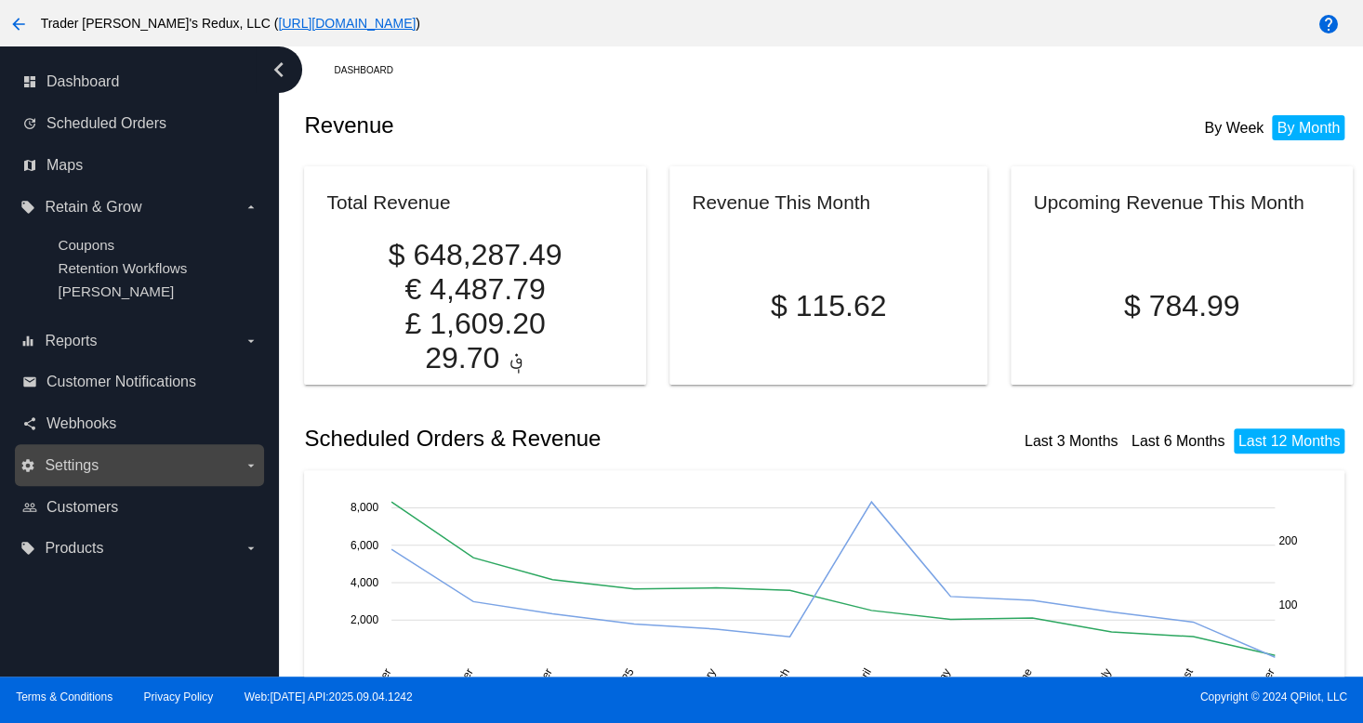
click at [109, 466] on label "settings Settings arrow_drop_down" at bounding box center [138, 466] width 237 height 30
click at [0, 0] on input "settings Settings arrow_drop_down" at bounding box center [0, 0] width 0 height 0
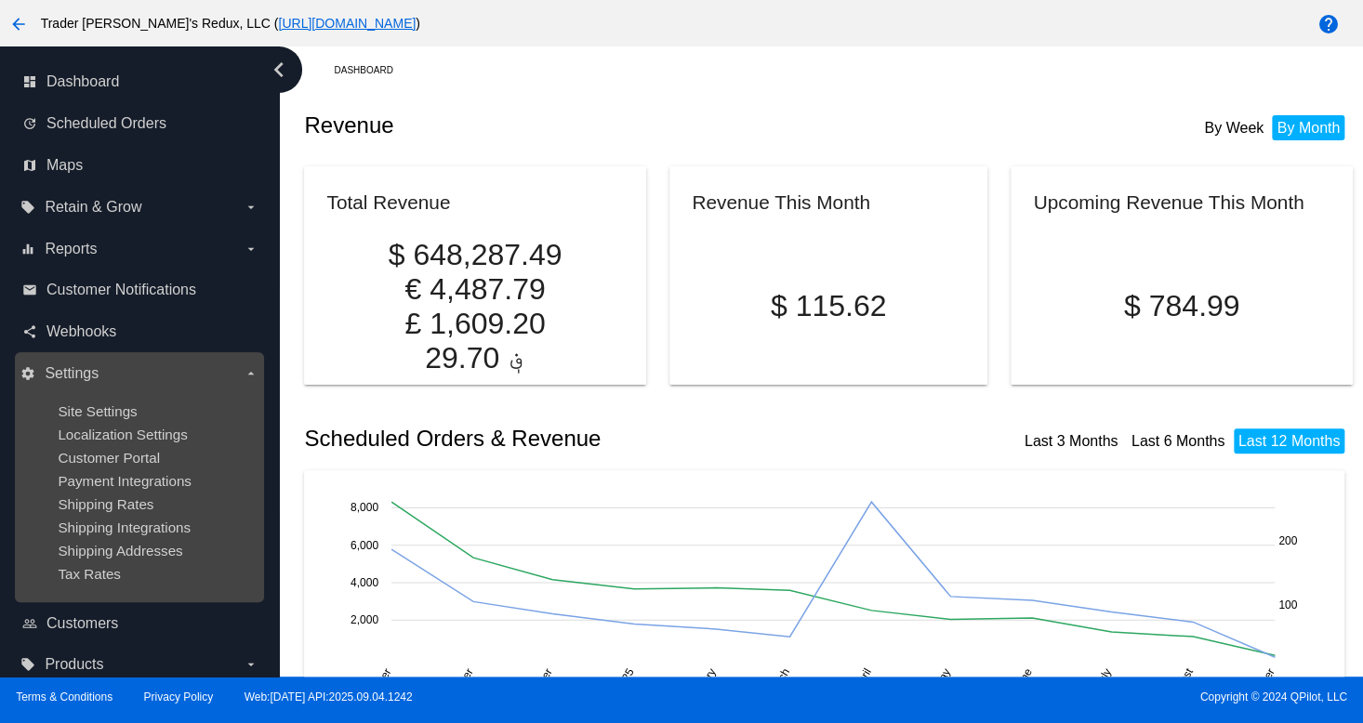
click at [45, 506] on ul "Site Settings Localization Settings Customer Portal Payment Integrations Shippi…" at bounding box center [138, 493] width 237 height 208
click at [72, 475] on span "Payment Integrations" at bounding box center [125, 481] width 134 height 16
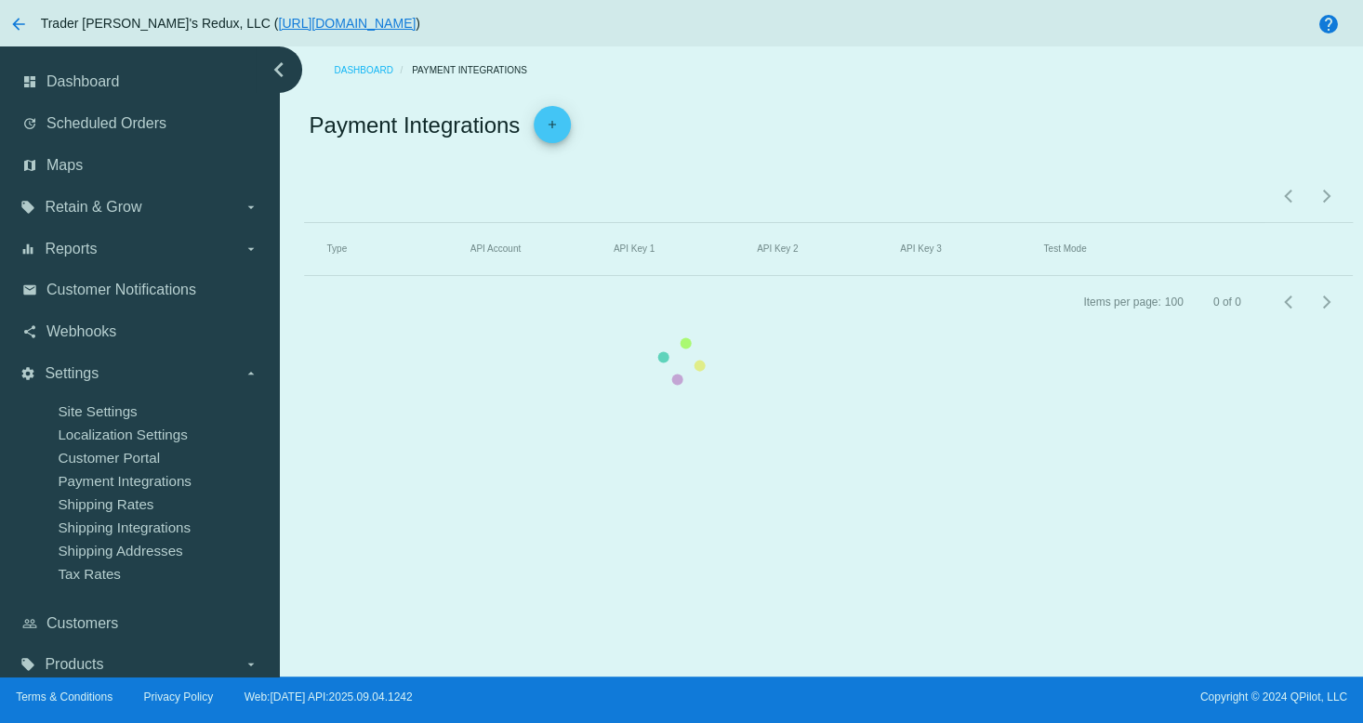
click at [304, 276] on mat-table "Type API Account API Key 1 API Key 2 API Key 3 Test Mode" at bounding box center [828, 249] width 1048 height 53
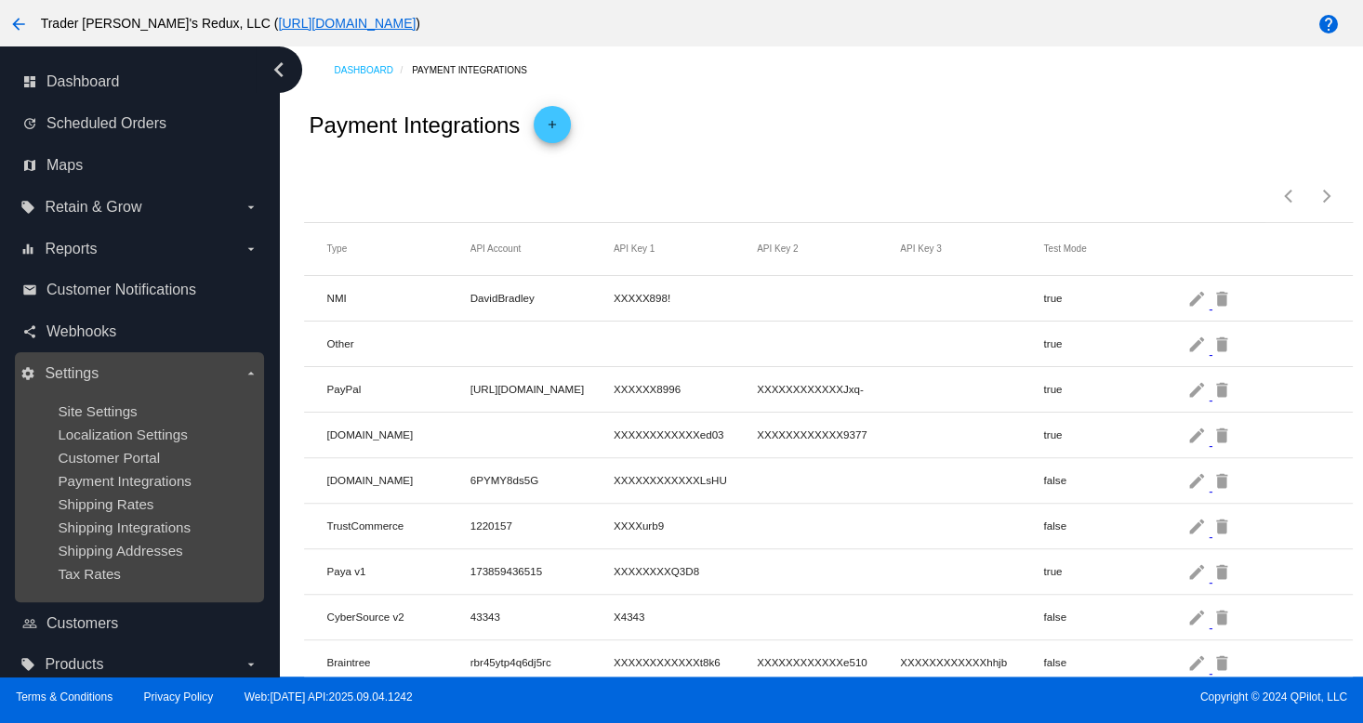
click at [138, 404] on div "Site Settings" at bounding box center [154, 412] width 192 height 16
click at [132, 431] on span "Localization Settings" at bounding box center [122, 435] width 129 height 16
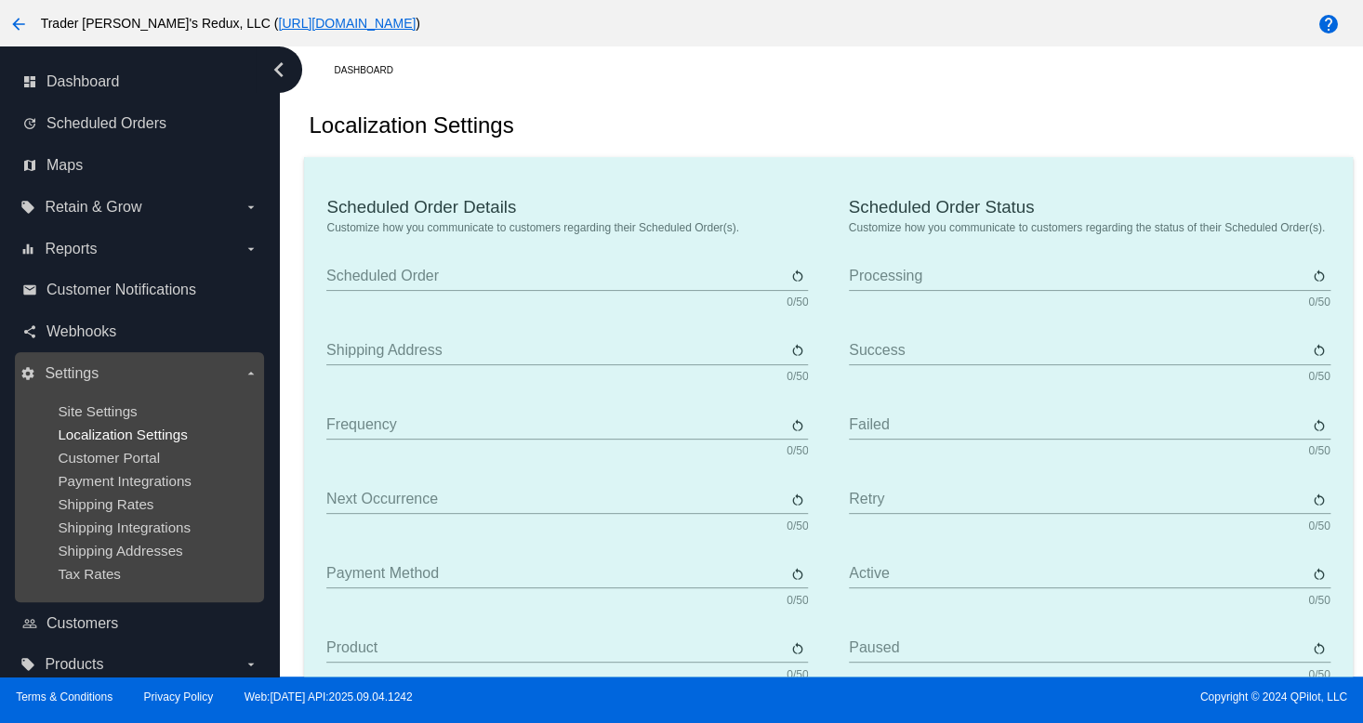
click at [133, 431] on span "Localization Settings" at bounding box center [122, 435] width 129 height 16
click at [123, 410] on span "Site Settings" at bounding box center [97, 412] width 79 height 16
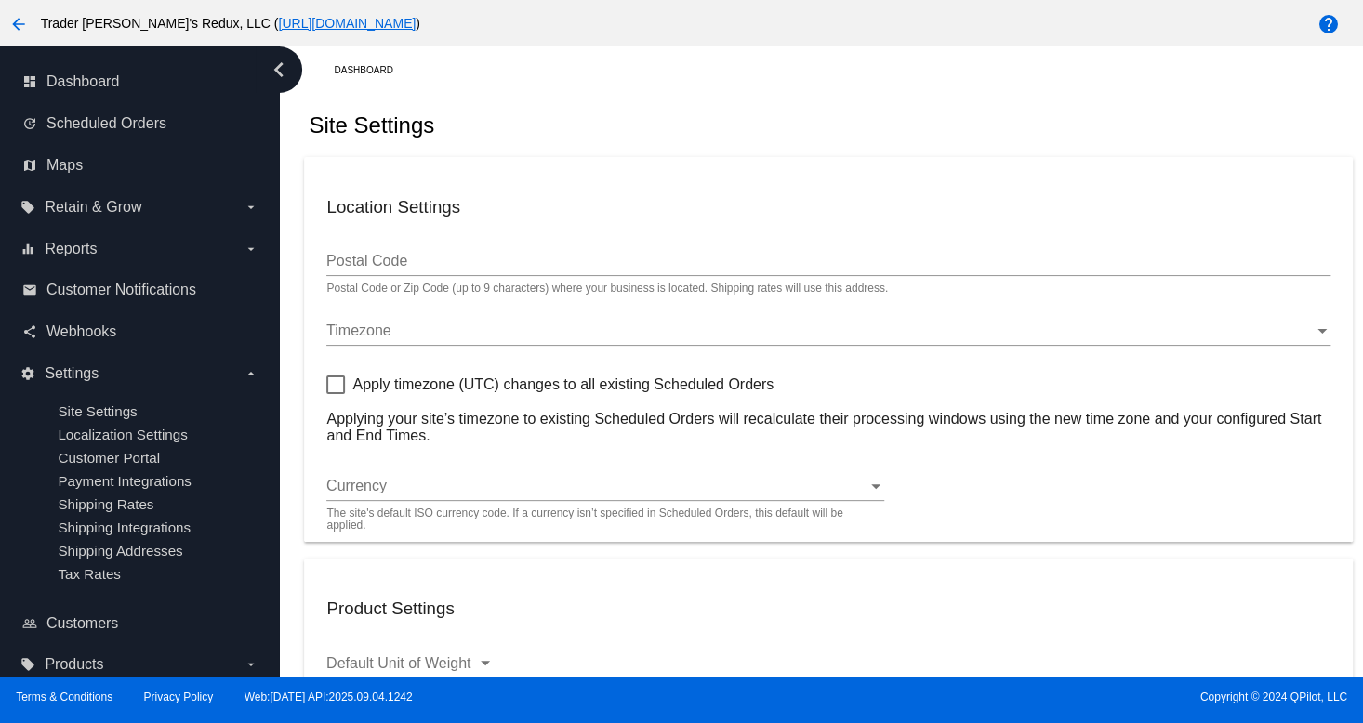
type input "80034"
checkbox input "true"
type input "09:00"
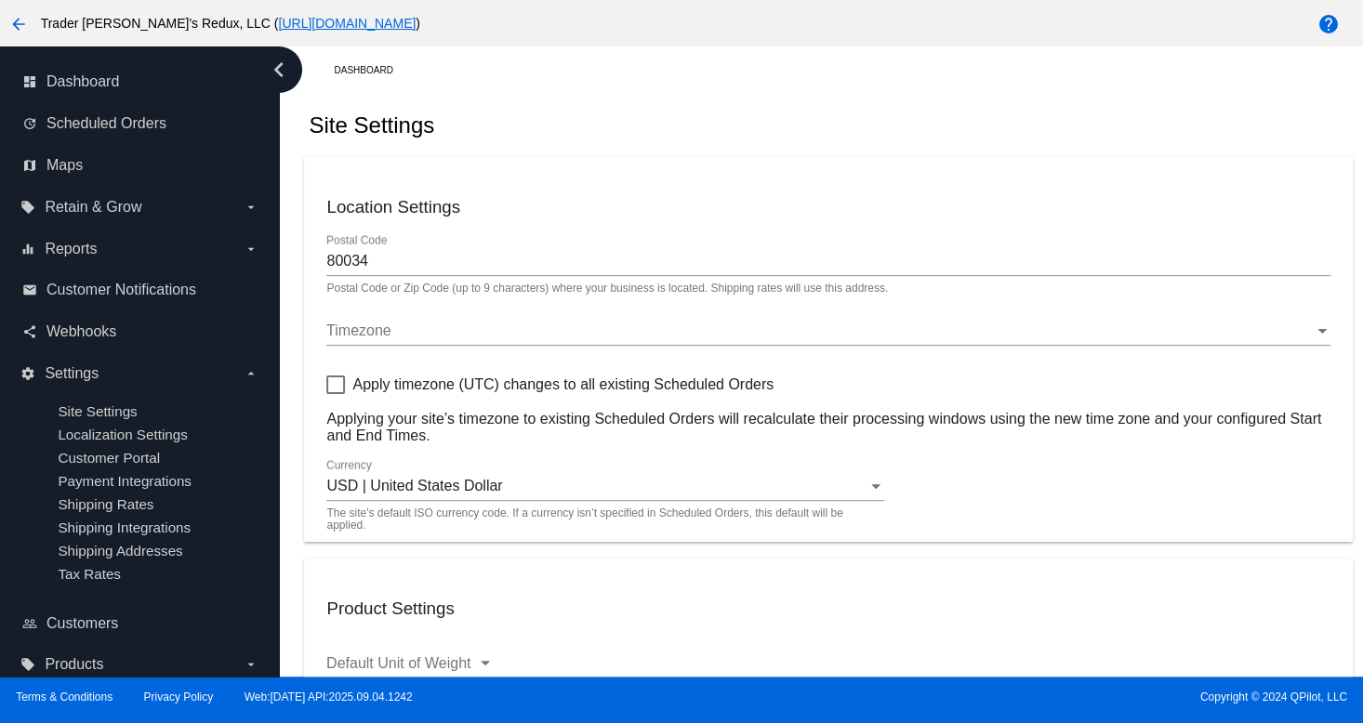
checkbox input "true"
drag, startPoint x: 105, startPoint y: 364, endPoint x: 97, endPoint y: 410, distance: 47.2
click at [105, 365] on label "settings Settings arrow_drop_down" at bounding box center [138, 374] width 237 height 30
click at [0, 0] on input "settings Settings arrow_drop_down" at bounding box center [0, 0] width 0 height 0
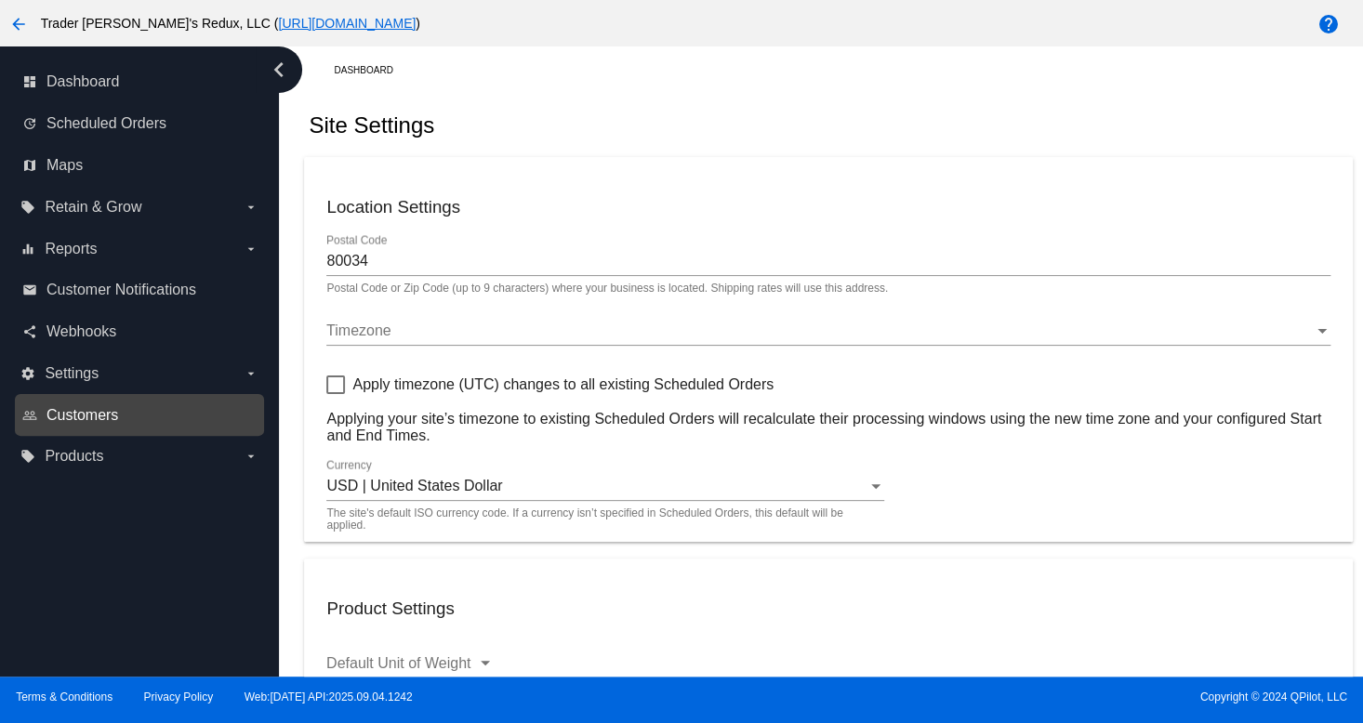
click at [97, 410] on span "Customers" at bounding box center [82, 415] width 72 height 17
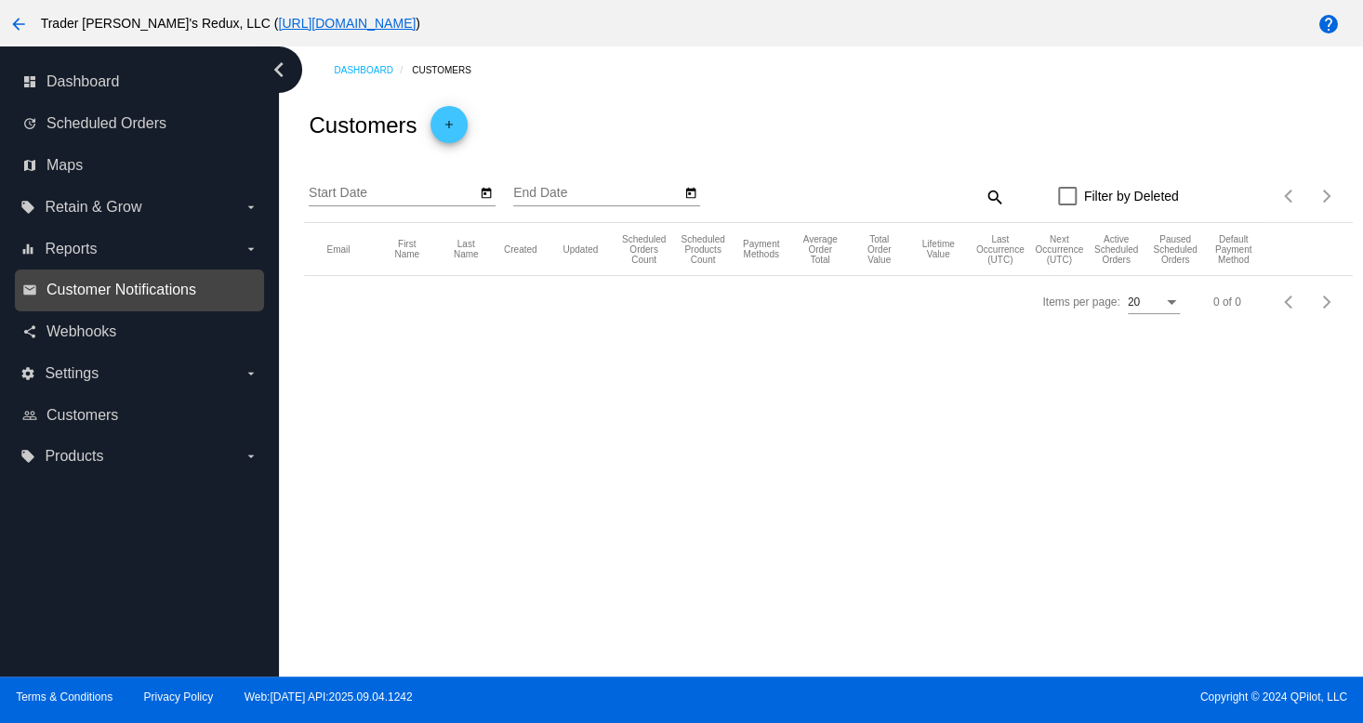
click at [122, 282] on span "Customer Notifications" at bounding box center [121, 290] width 150 height 17
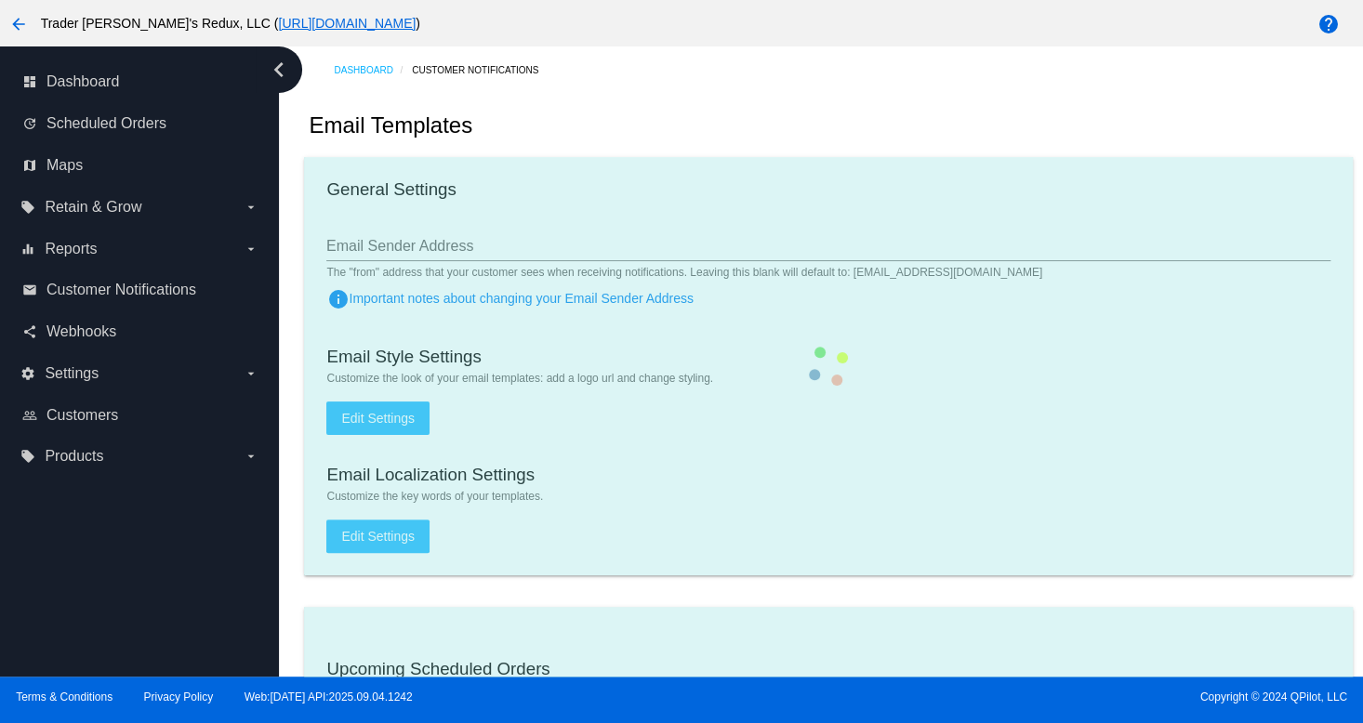
checkbox input "true"
type input "1"
checkbox input "true"
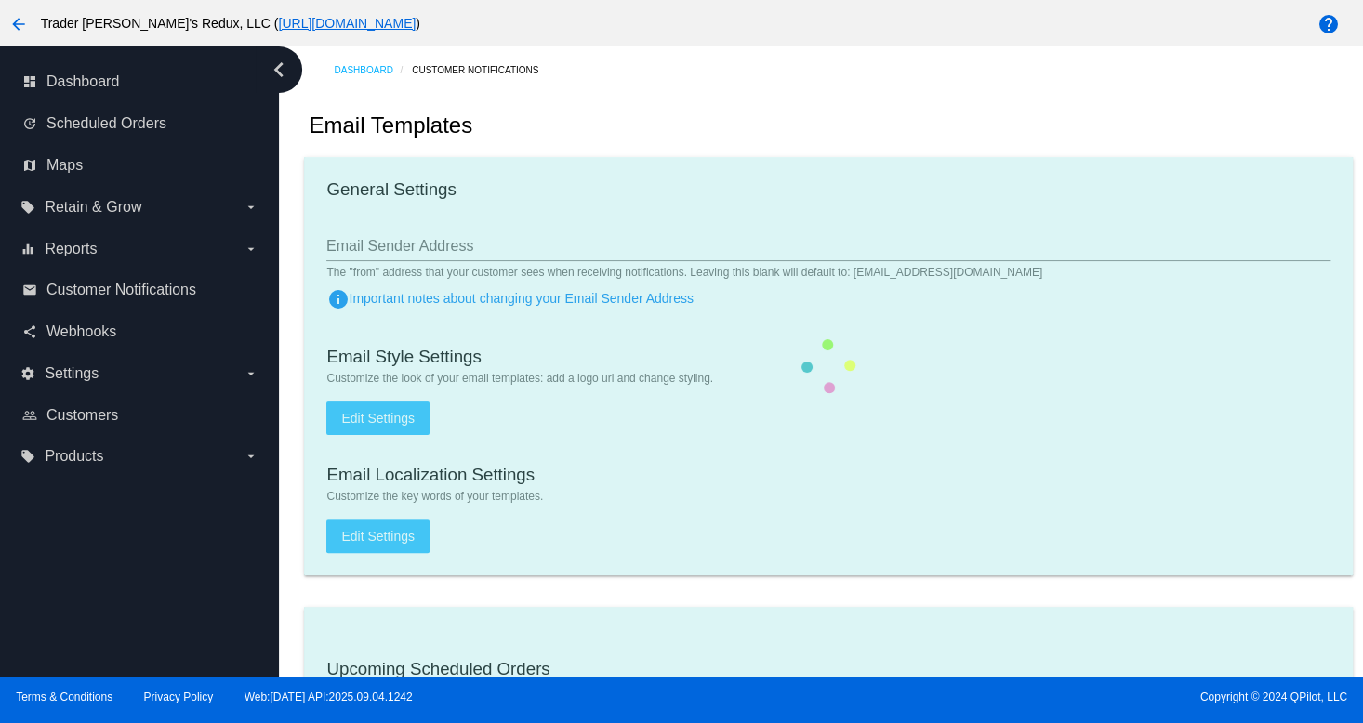
checkbox input "true"
type input "[EMAIL_ADDRESS][DOMAIN_NAME]"
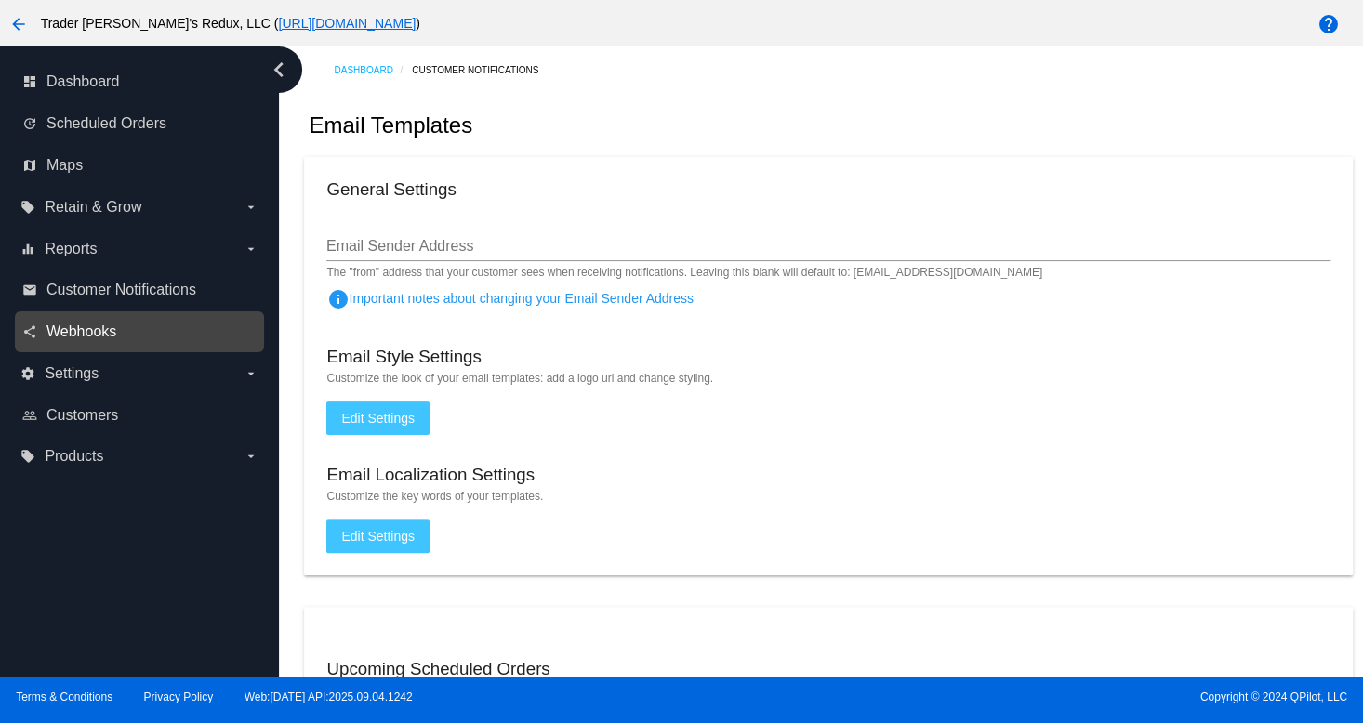
click at [56, 336] on span "Webhooks" at bounding box center [81, 332] width 70 height 17
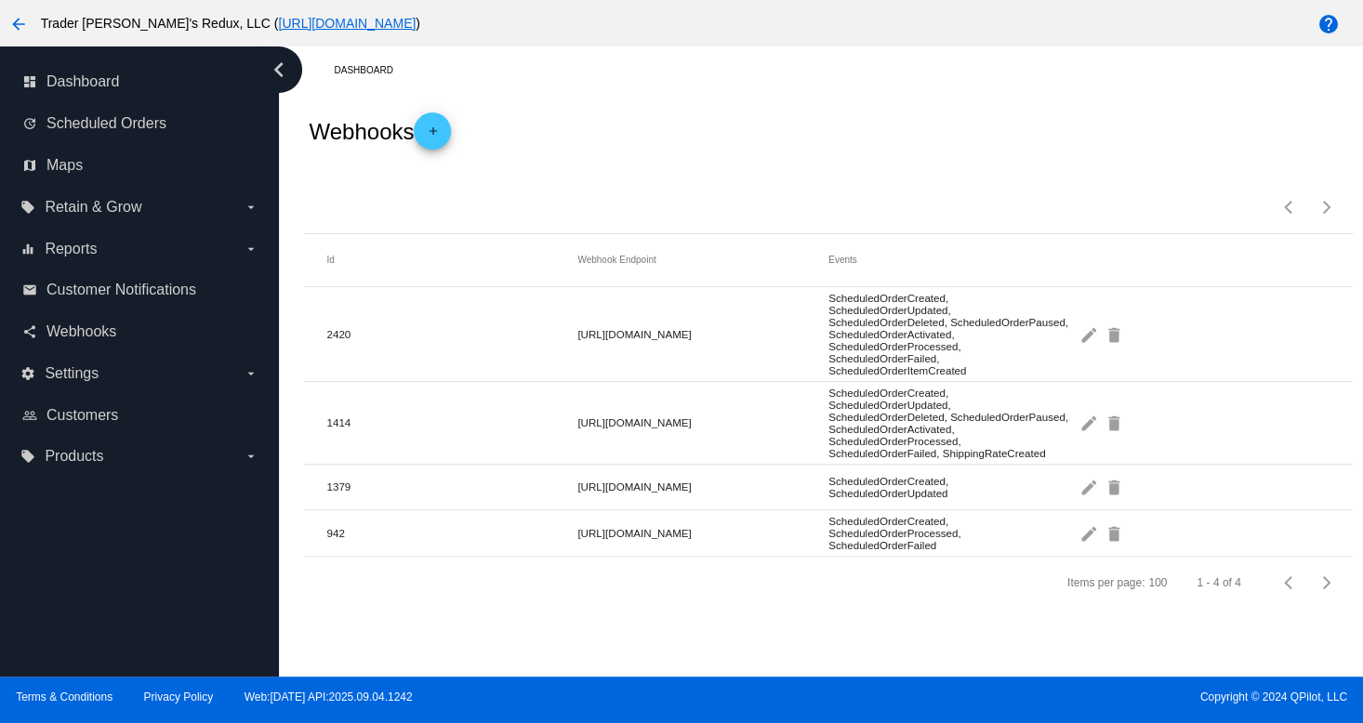
drag, startPoint x: 402, startPoint y: 525, endPoint x: 218, endPoint y: 527, distance: 184.1
click at [378, 535] on mat-cell "942" at bounding box center [451, 533] width 251 height 21
click at [86, 403] on link "people_outline Customers" at bounding box center [140, 416] width 236 height 30
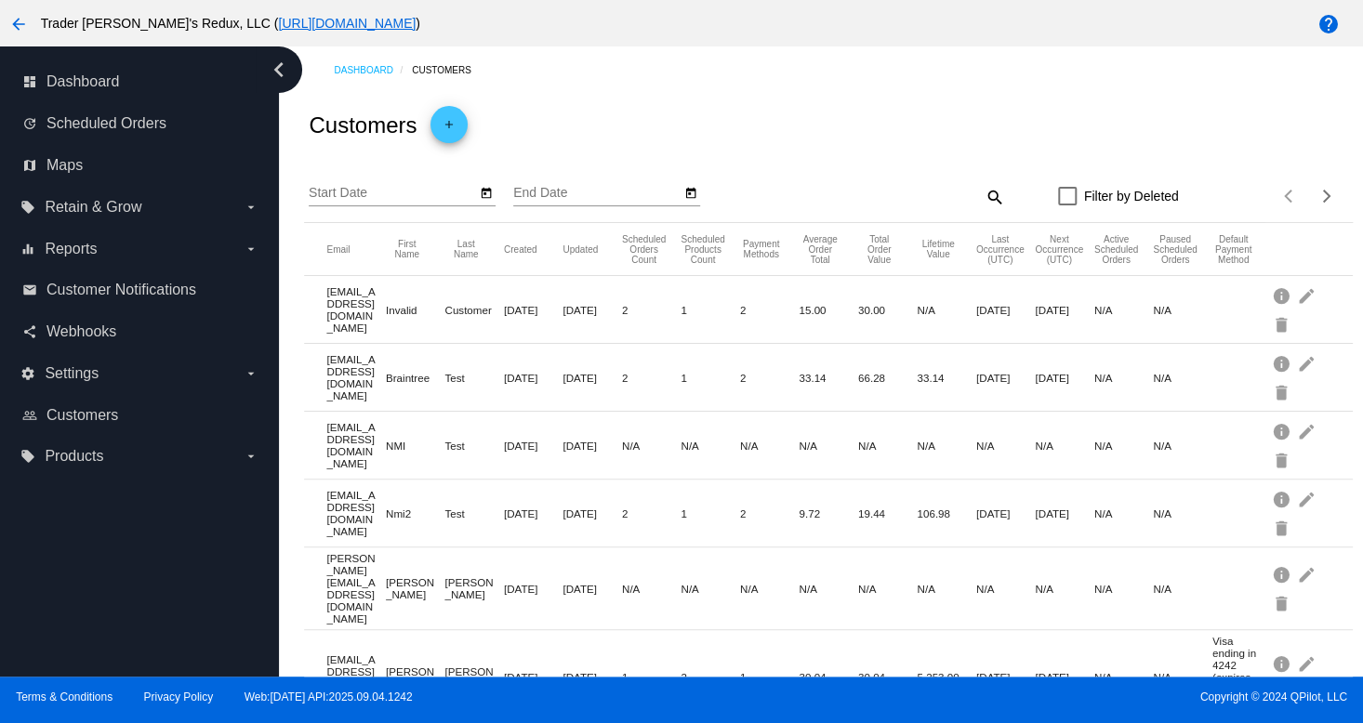
drag, startPoint x: 840, startPoint y: 467, endPoint x: 945, endPoint y: 471, distance: 105.2
click at [843, 468] on mat-row "[EMAIL_ADDRESS][DOMAIN_NAME] NMI Test [DATE] [DATE] N/A N/A N/A N/A N/A N/A N/A…" at bounding box center [828, 446] width 1048 height 68
click at [80, 334] on span "Webhooks" at bounding box center [81, 332] width 70 height 17
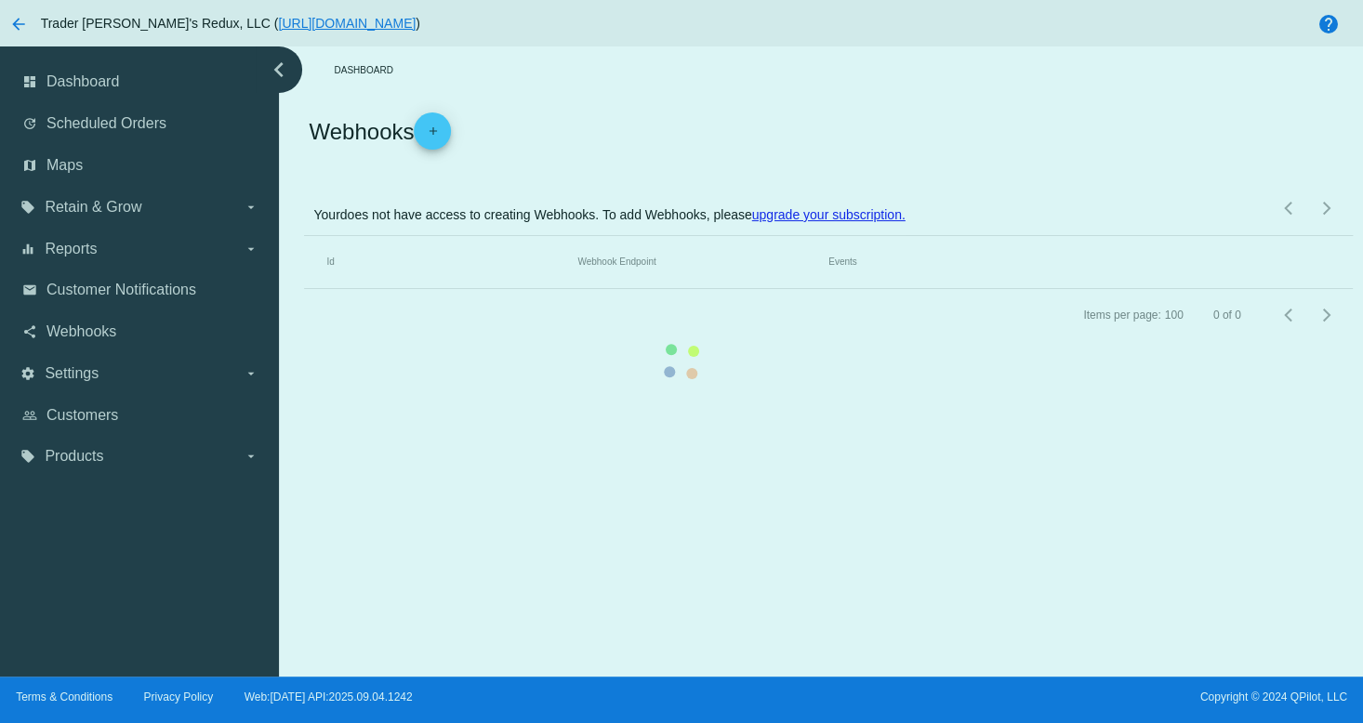
click at [304, 284] on mat-table "Id Webhook Endpoint Events" at bounding box center [828, 262] width 1048 height 53
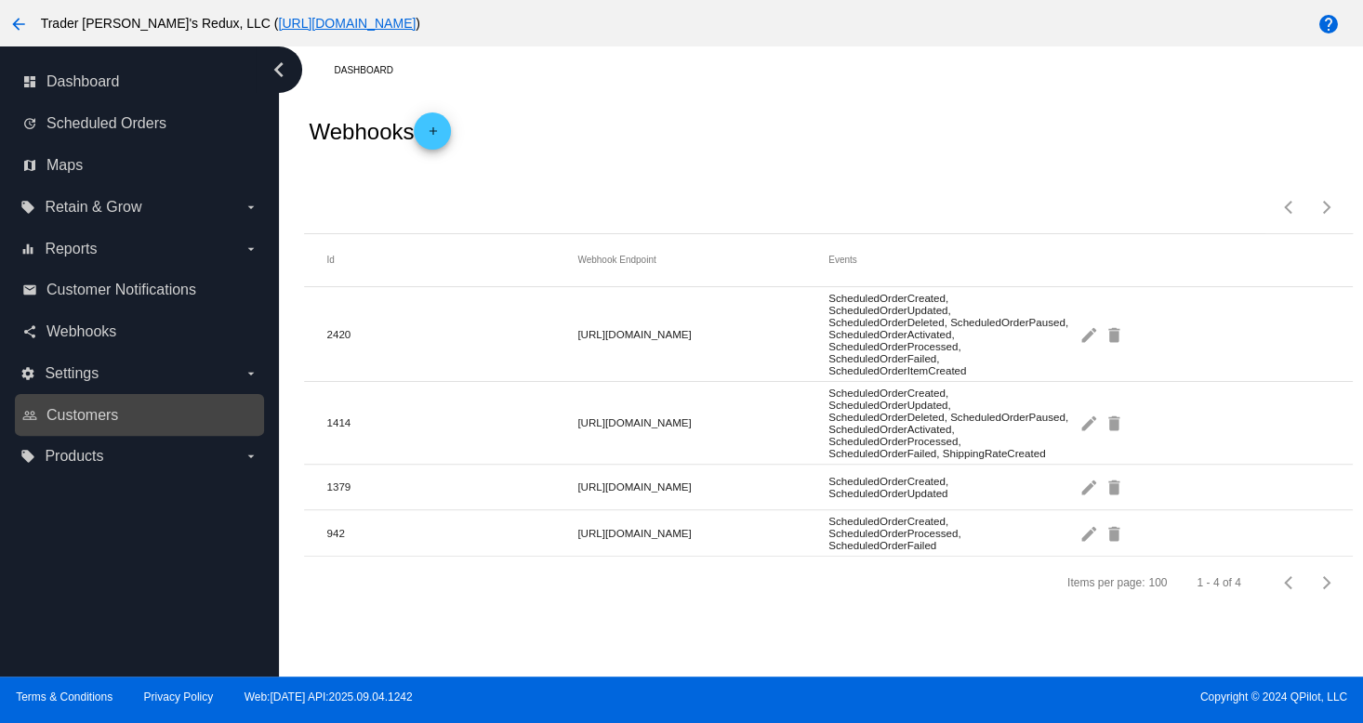
drag, startPoint x: 275, startPoint y: 388, endPoint x: 124, endPoint y: 421, distance: 155.2
click at [272, 391] on nav "dashboard Dashboard update Scheduled Orders map Maps local_offer Retain & Grow …" at bounding box center [139, 269] width 279 height 446
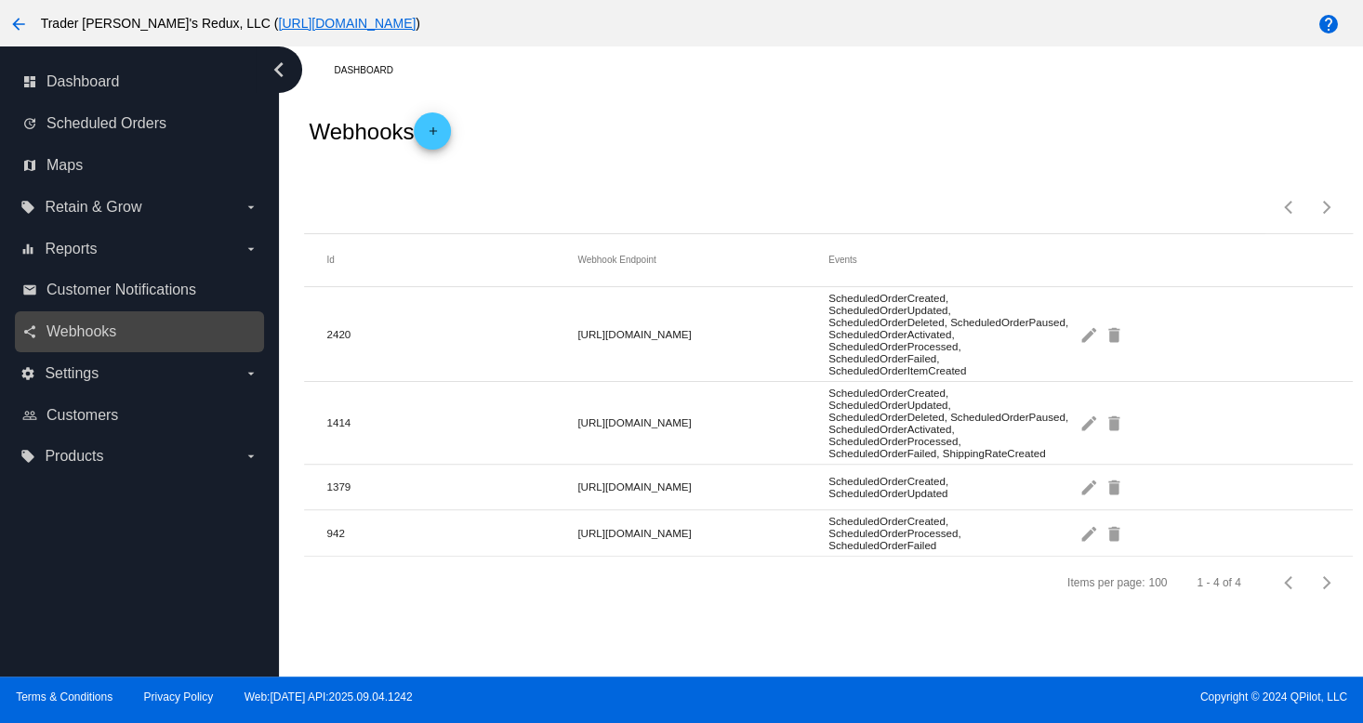
drag, startPoint x: 99, startPoint y: 351, endPoint x: 92, endPoint y: 358, distance: 9.9
click at [97, 352] on div "share Webhooks" at bounding box center [139, 333] width 249 height 42
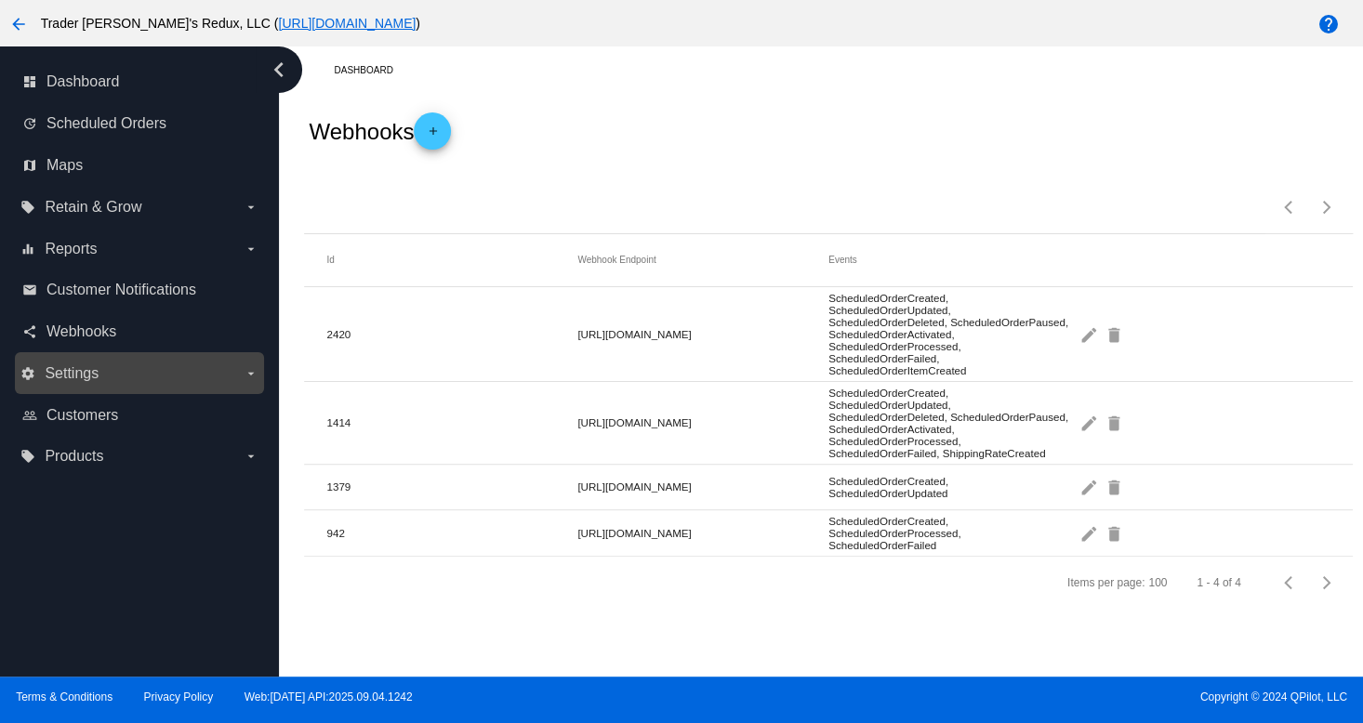
click at [79, 377] on span "Settings" at bounding box center [72, 373] width 54 height 17
click at [0, 0] on input "settings Settings arrow_drop_down" at bounding box center [0, 0] width 0 height 0
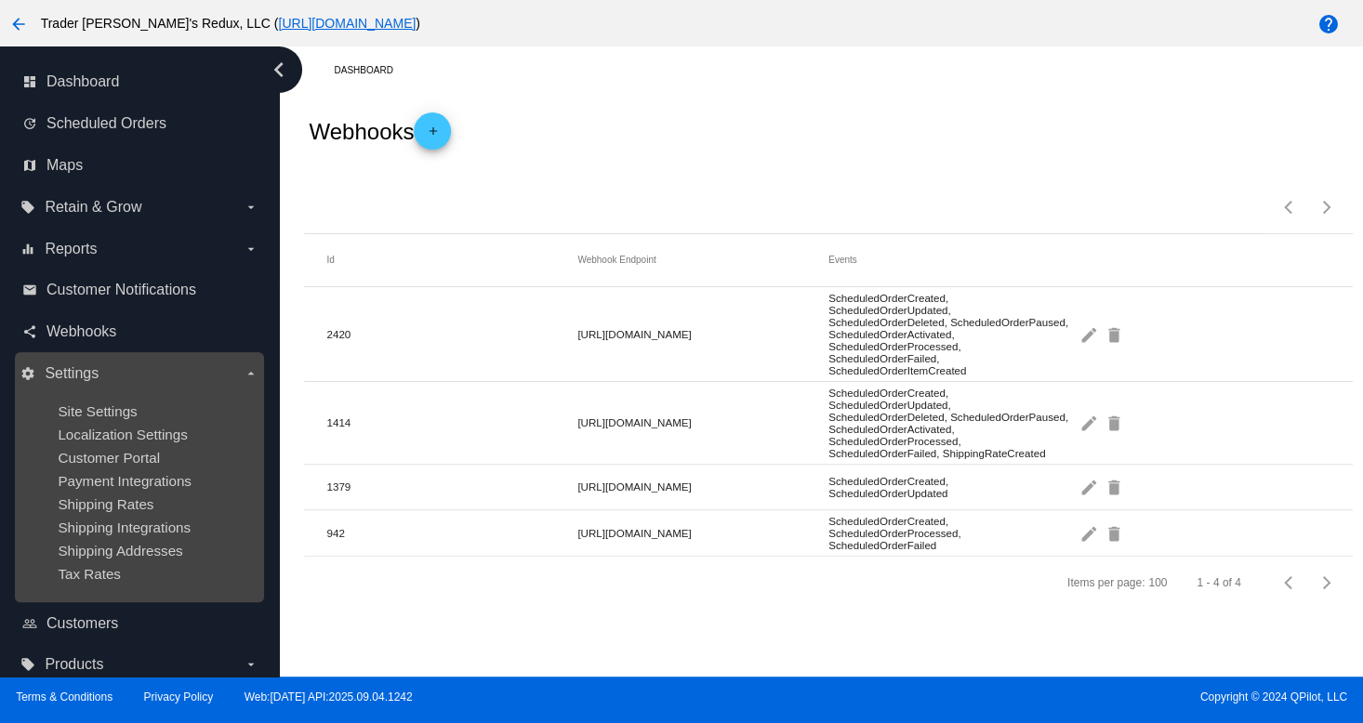
click at [104, 390] on ul "Site Settings Localization Settings Customer Portal Payment Integrations Shippi…" at bounding box center [138, 493] width 237 height 208
click at [155, 429] on span "Localization Settings" at bounding box center [122, 435] width 129 height 16
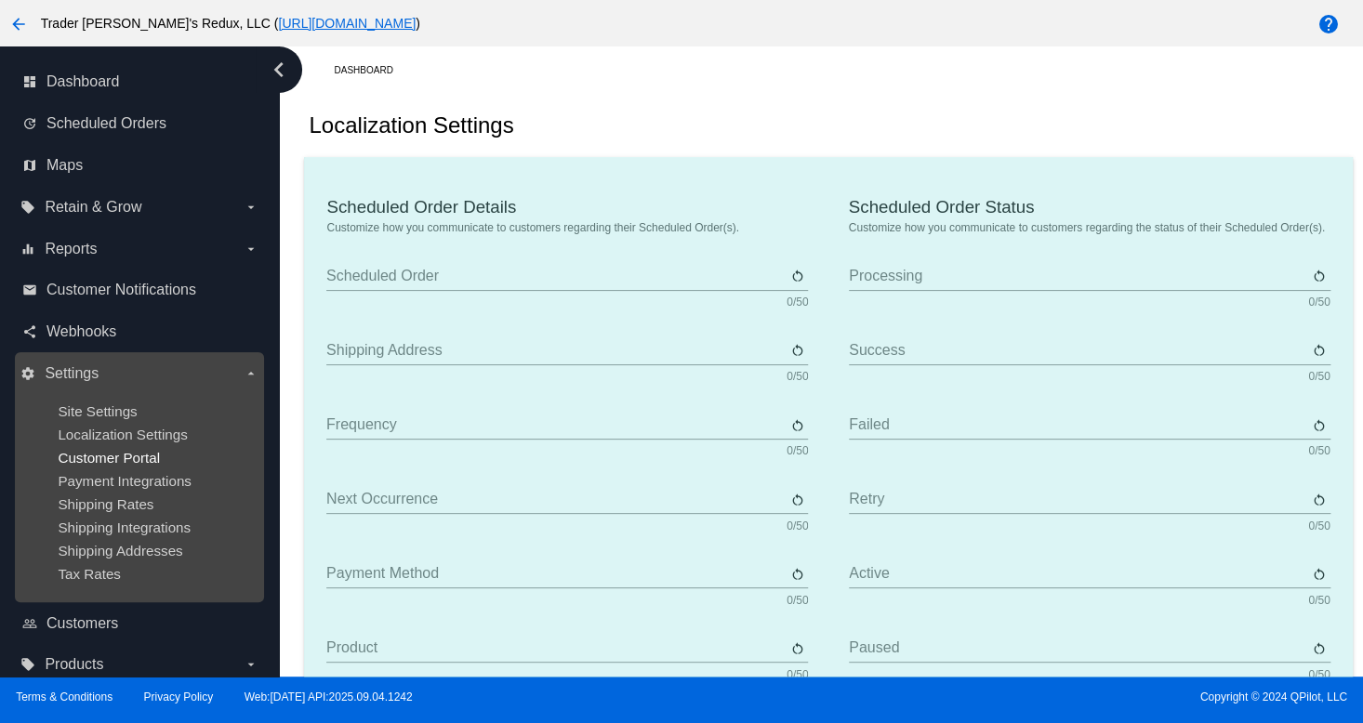
click at [124, 455] on span "Customer Portal" at bounding box center [109, 458] width 102 height 16
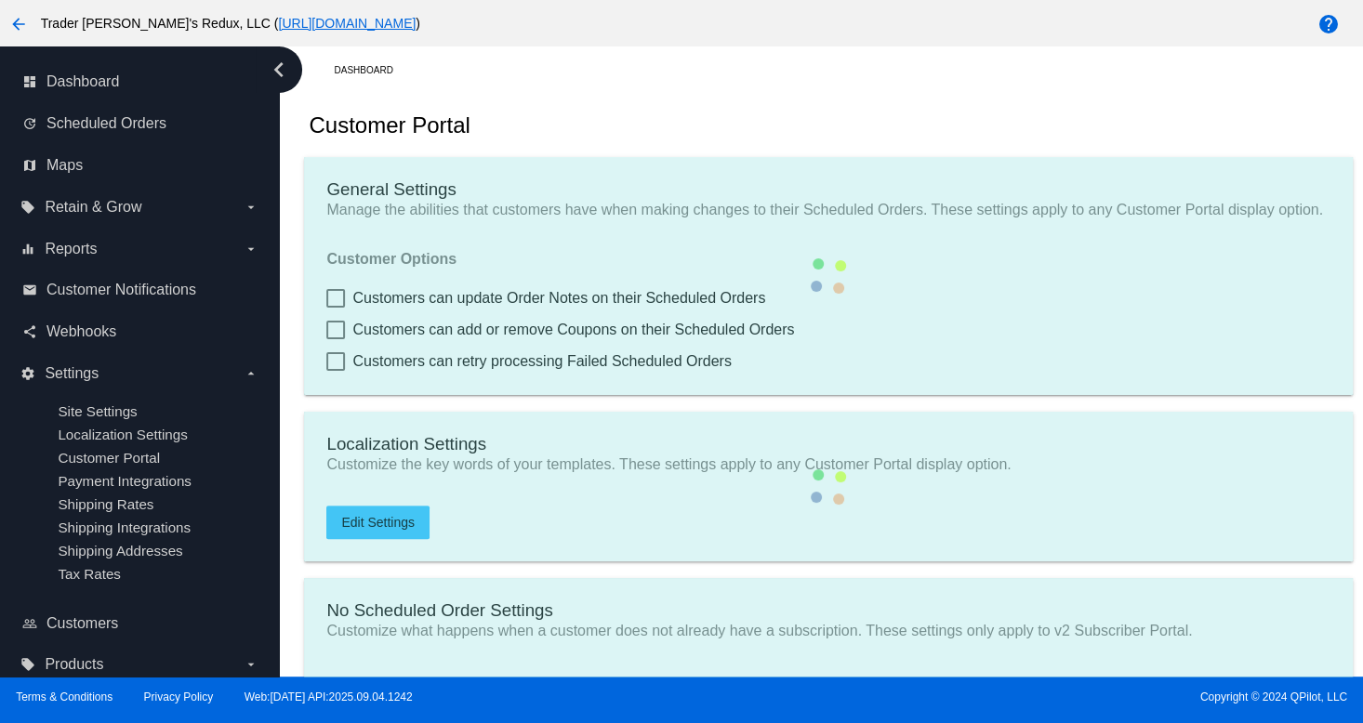
checkbox input "true"
type input "Create a Subscription"
type input "[URL][DOMAIN_NAME]"
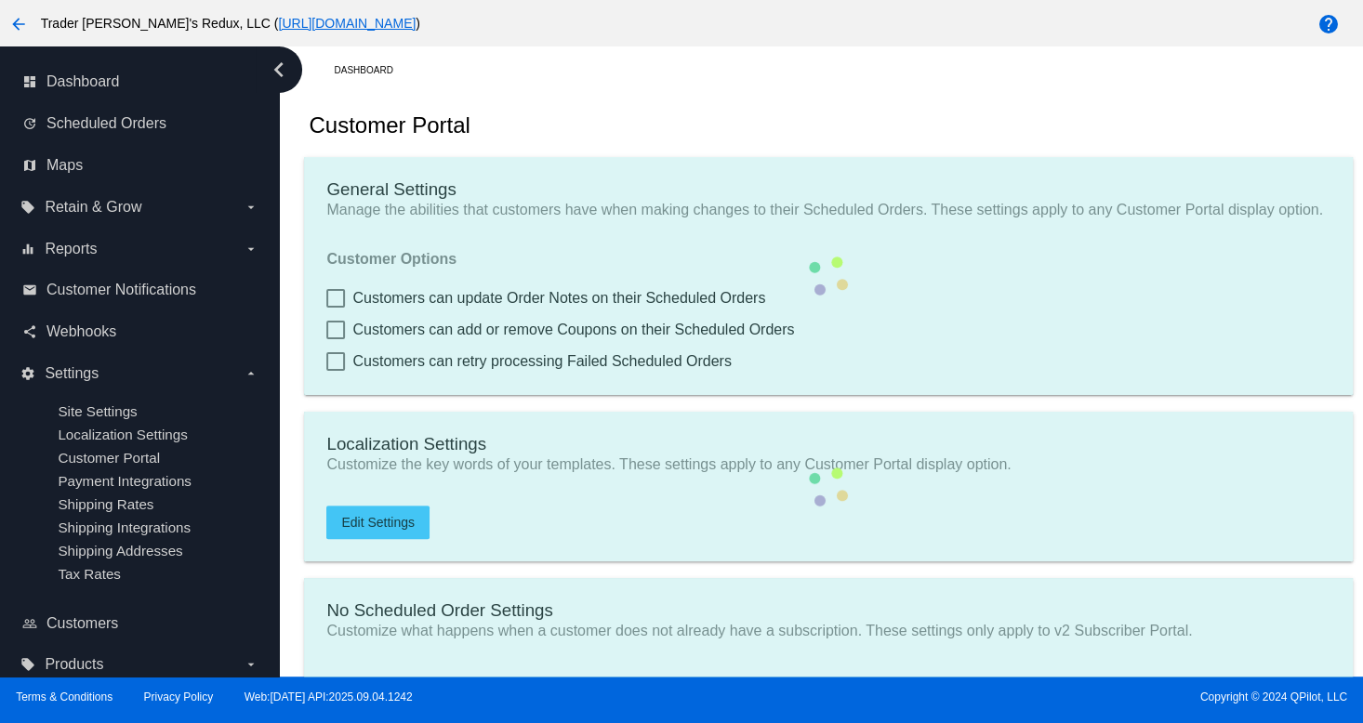
checkbox input "true"
type input "1"
type input "20"
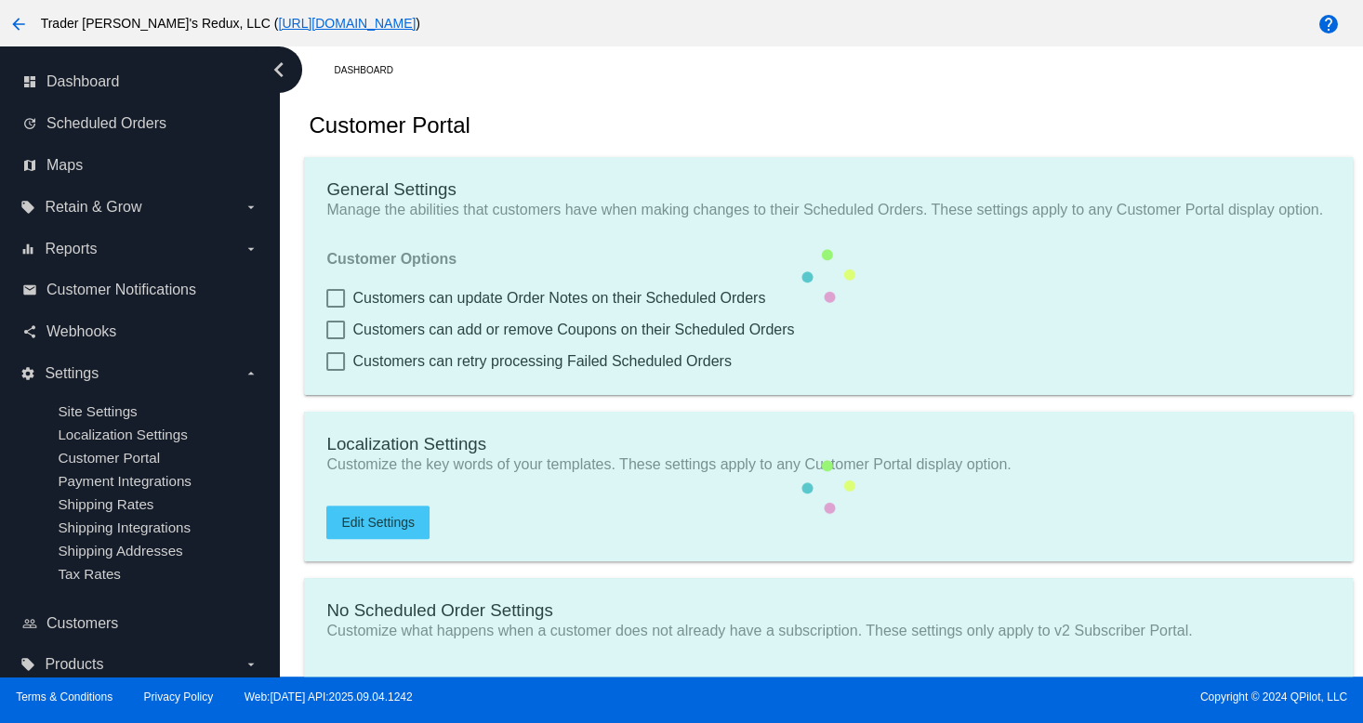
type input "500"
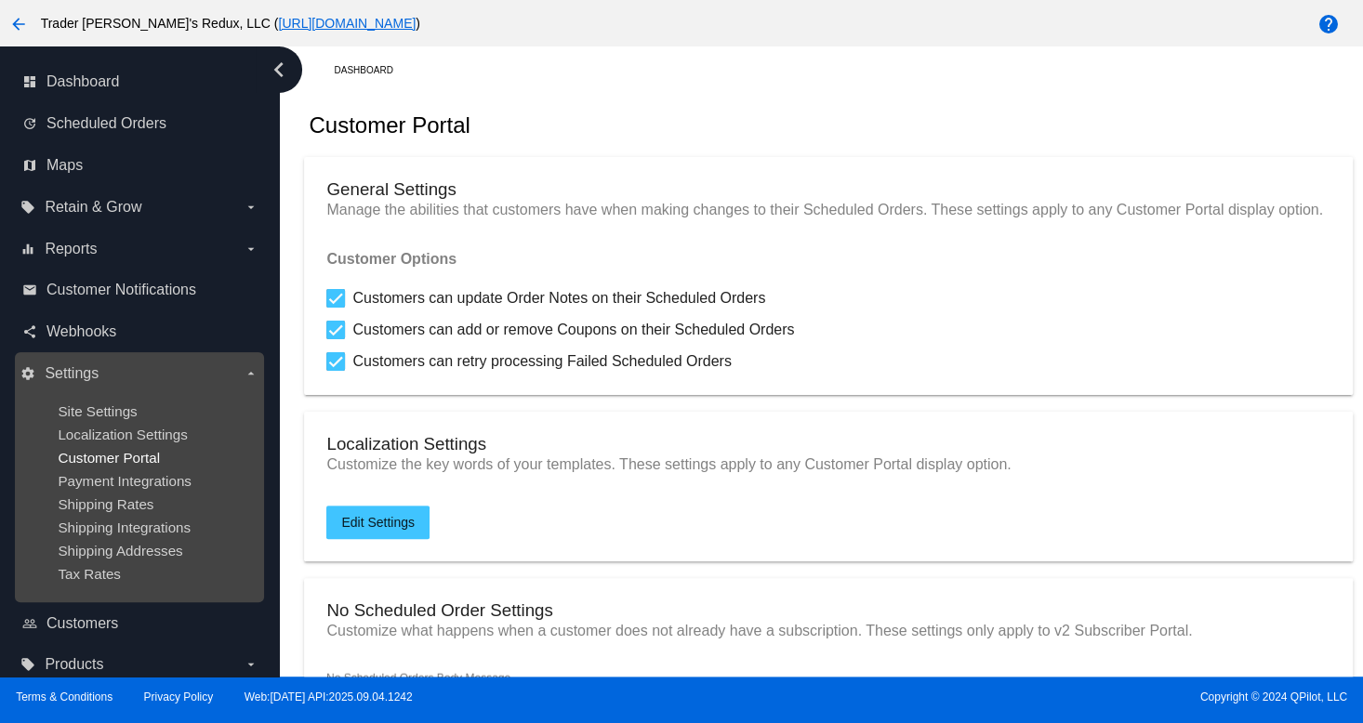
click at [123, 452] on ul "Site Settings Localization Settings Customer Portal Payment Integrations Shippi…" at bounding box center [138, 493] width 237 height 208
click at [138, 432] on span "Localization Settings" at bounding box center [122, 435] width 129 height 16
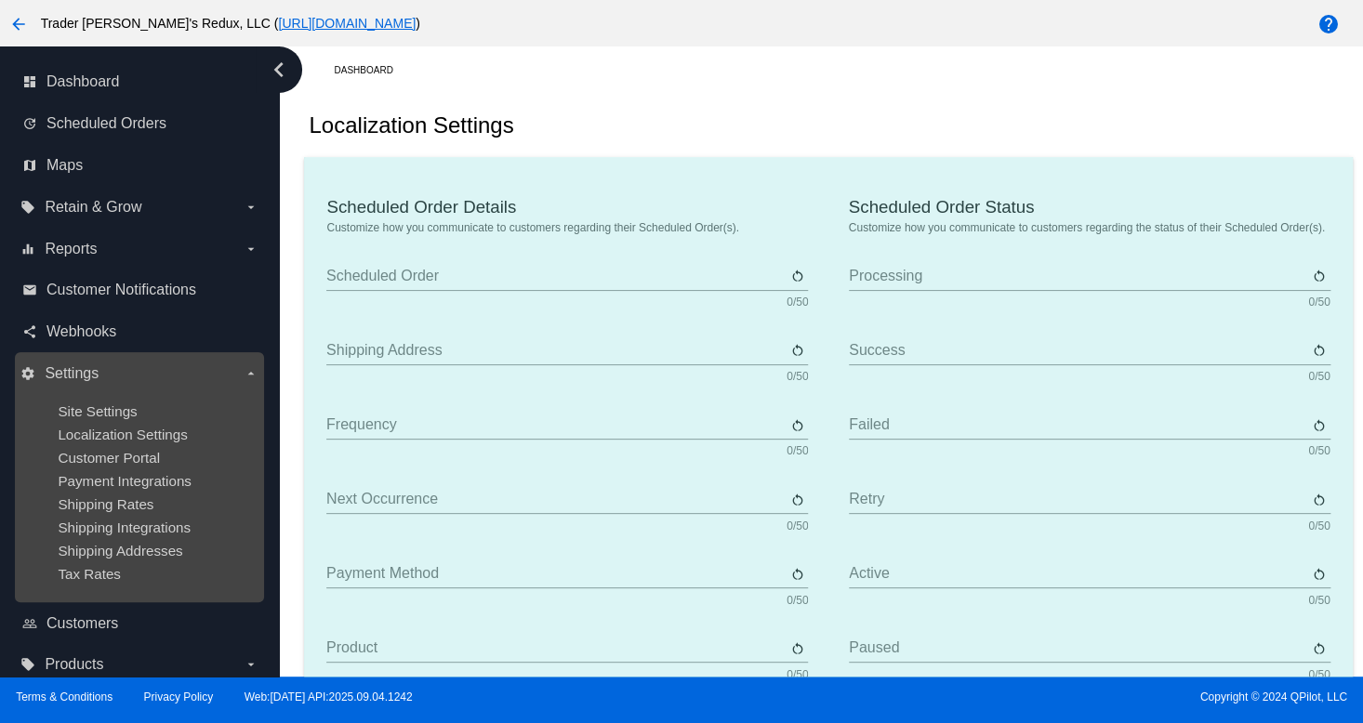
click at [158, 448] on ul "Site Settings Localization Settings Customer Portal Payment Integrations Shippi…" at bounding box center [138, 493] width 237 height 208
type input "Scheduled Order"
type input "Shipping address"
type input "Frequency"
type input "Next occurrence"
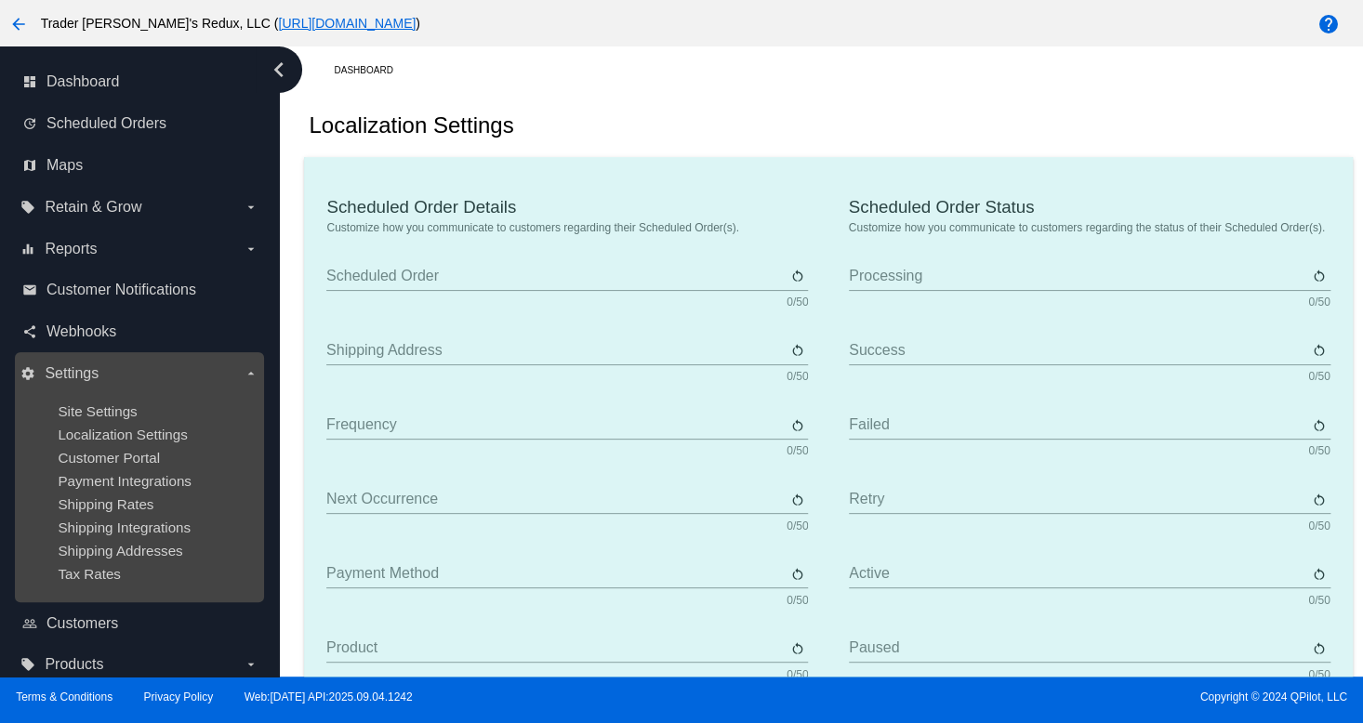
type input "Payment method"
type input "Product"
type input "Quantity"
type input "Price"
type input "Out of stock"
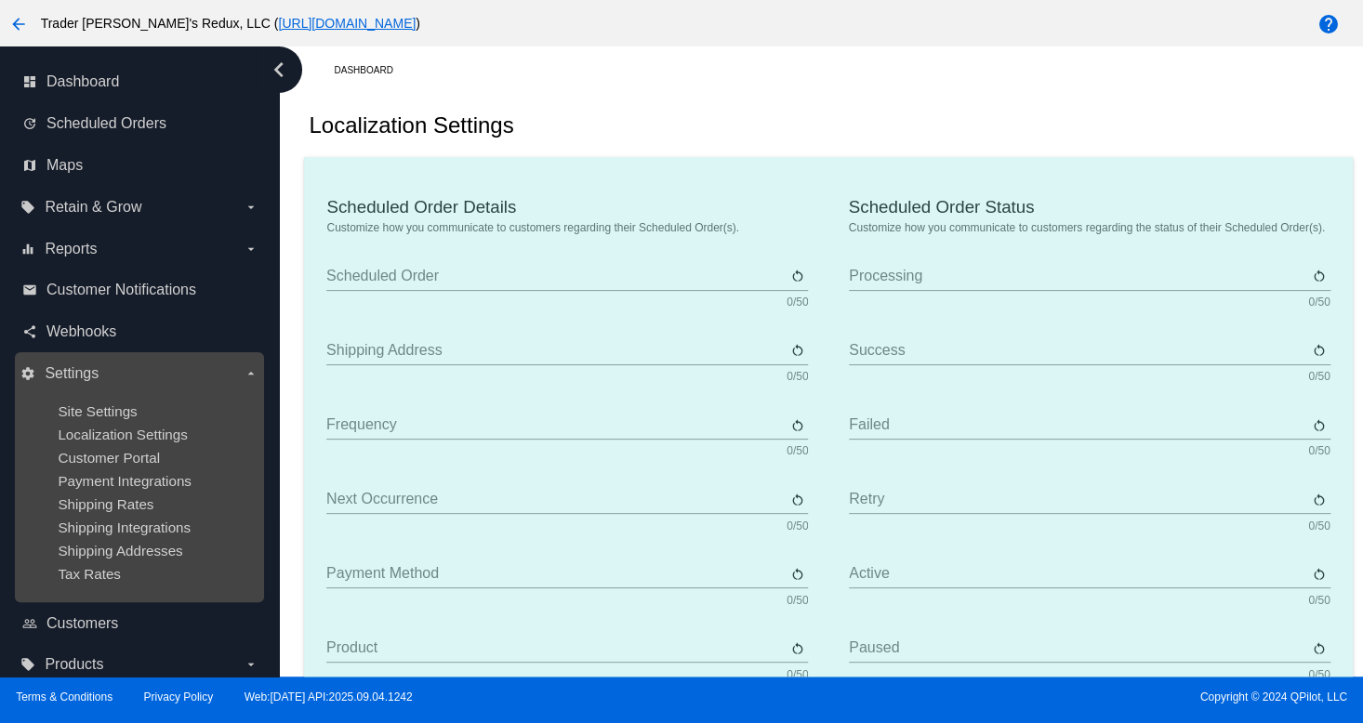
type input "Subtotal"
type input "Shipping"
type input "Tax"
type input "TBD"
type input "Total"
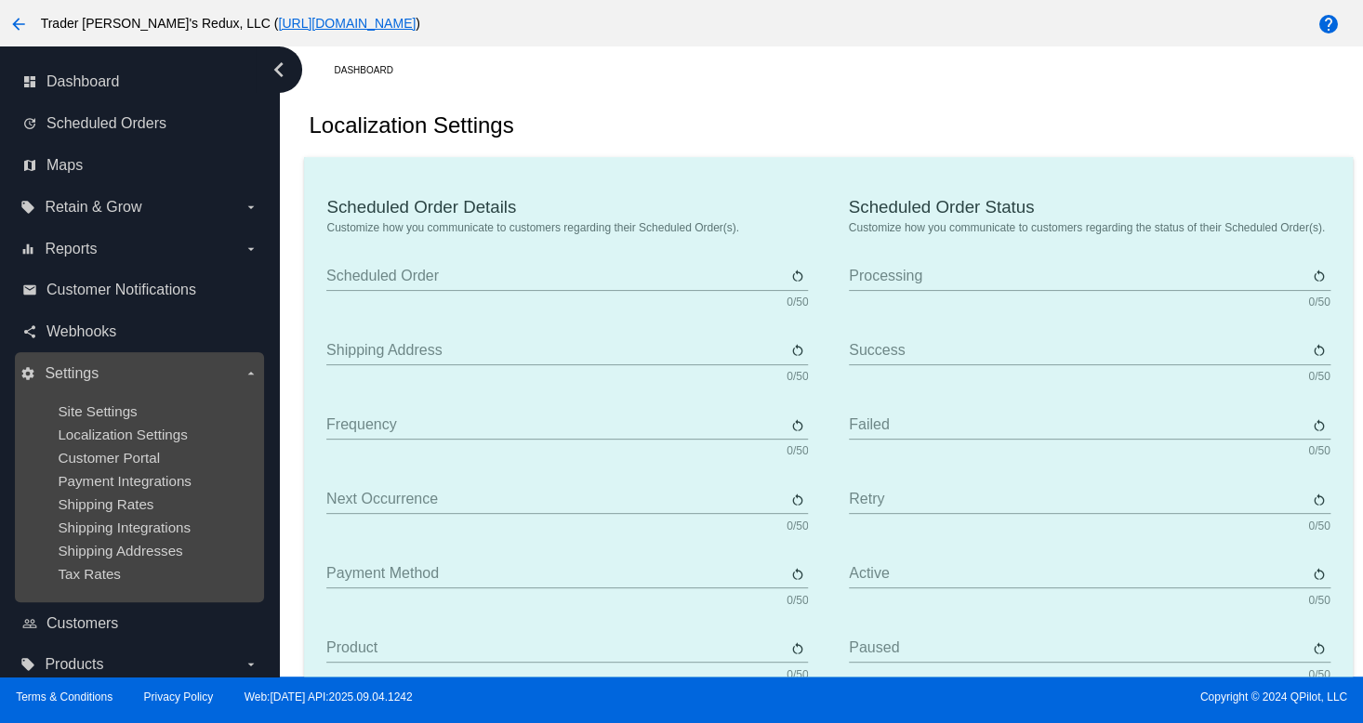
type input "No payment method"
type input "Subscribe"
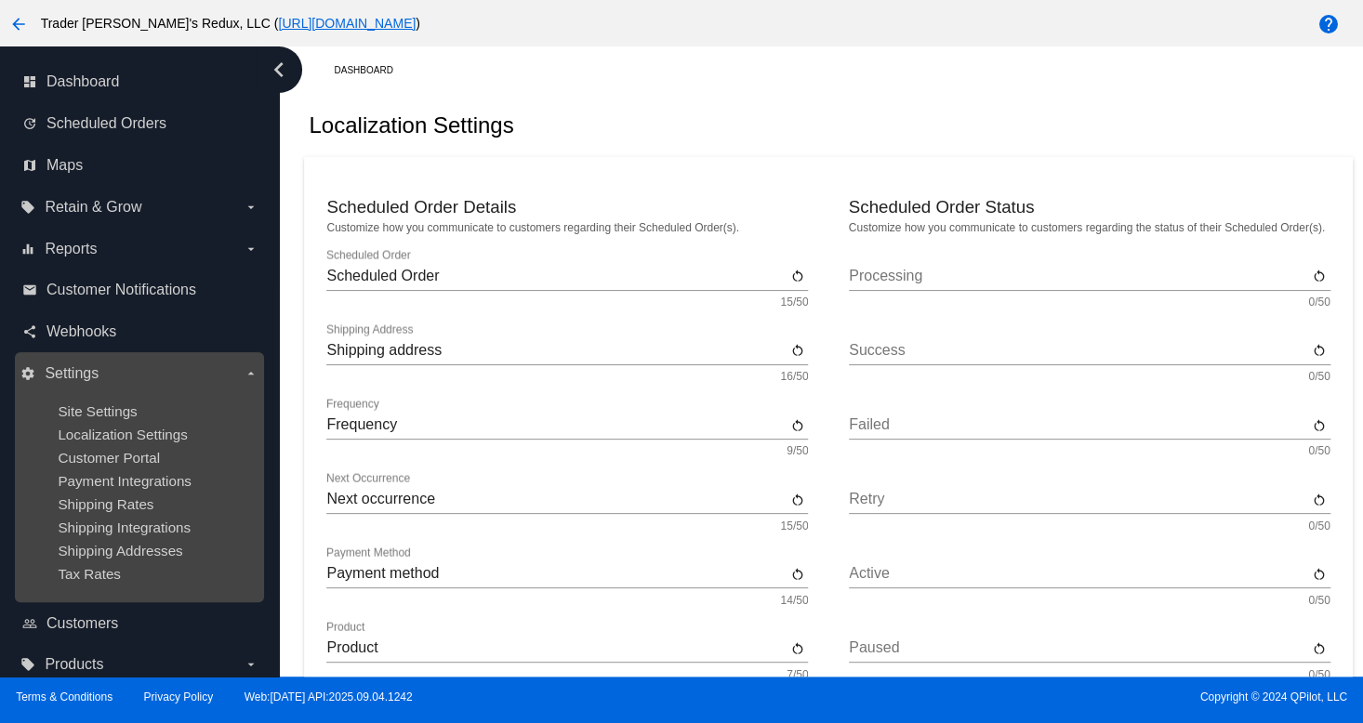
click at [249, 540] on ul "Site Settings Localization Settings Customer Portal Payment Integrations Shippi…" at bounding box center [138, 493] width 237 height 208
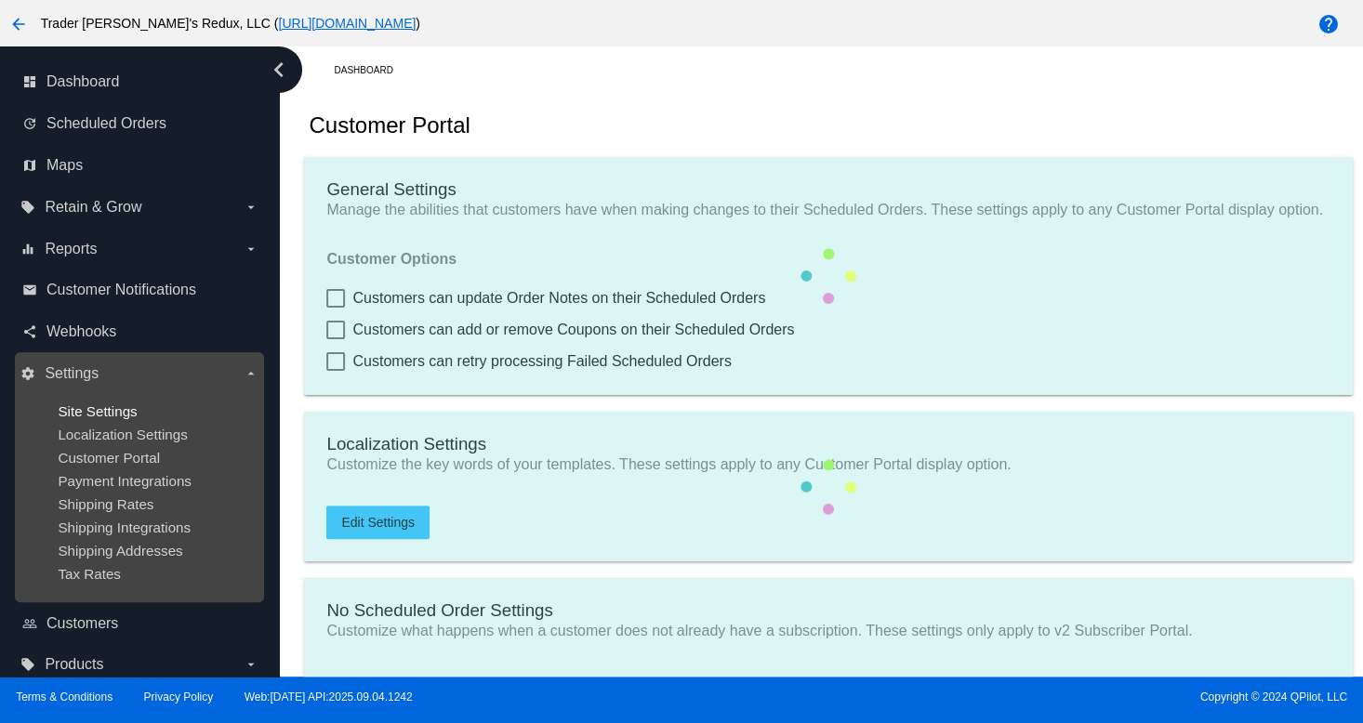
click at [78, 414] on span "Site Settings" at bounding box center [97, 412] width 79 height 16
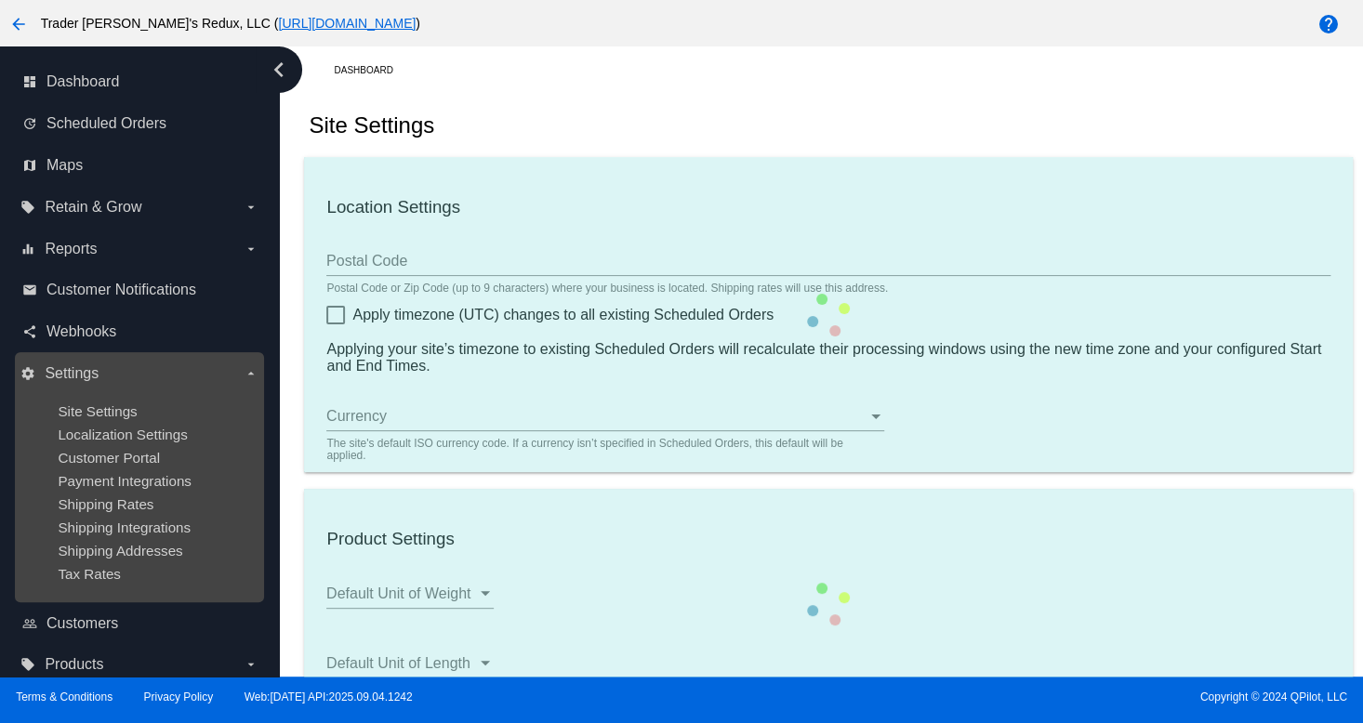
type input "80034"
checkbox input "true"
type input "09:00"
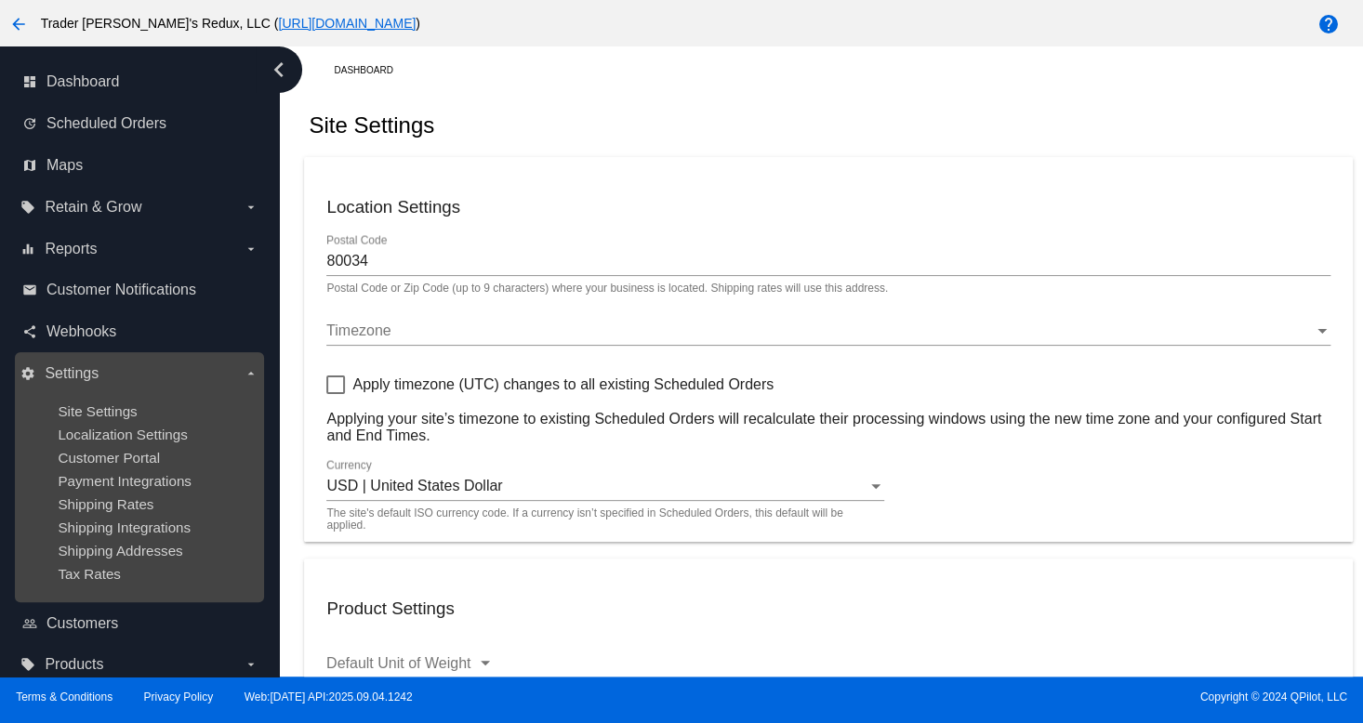
checkbox input "true"
